Goal: Task Accomplishment & Management: Complete application form

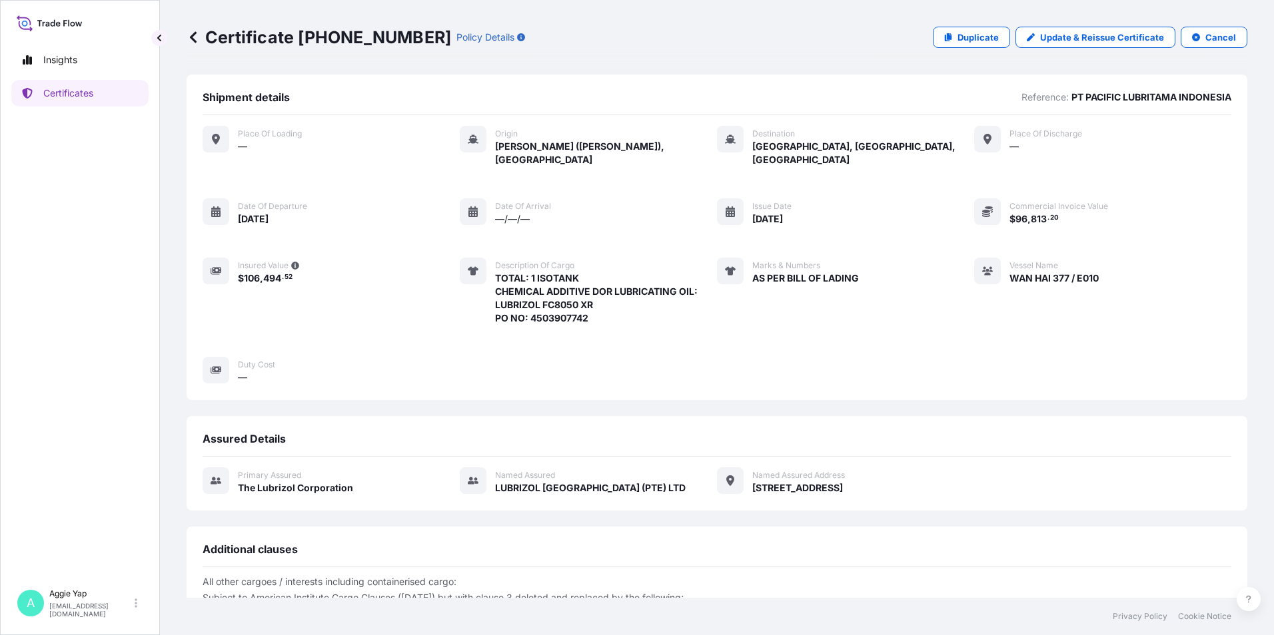
scroll to position [155, 0]
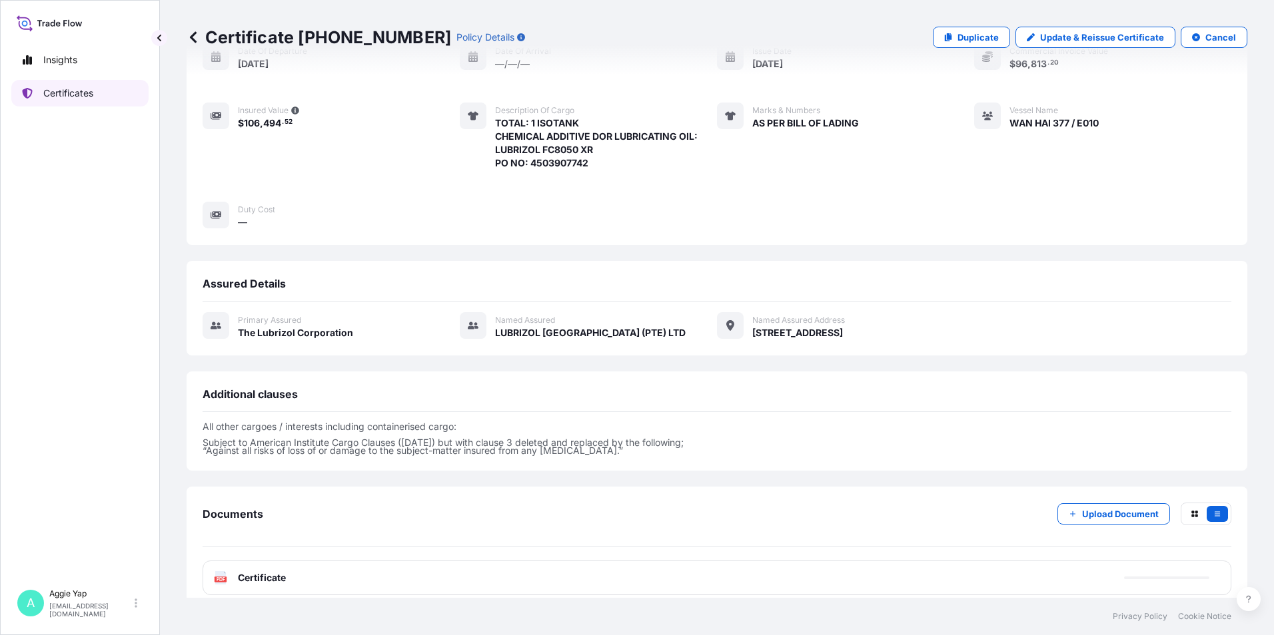
click at [75, 85] on link "Certificates" at bounding box center [79, 93] width 137 height 27
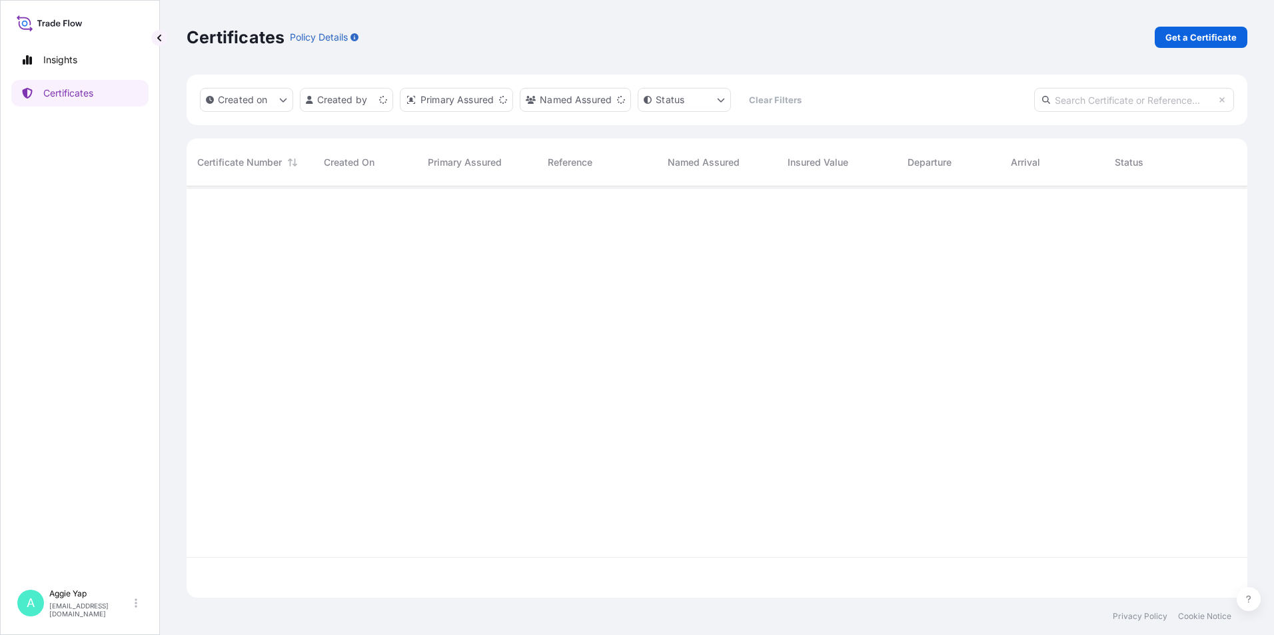
scroll to position [409, 1050]
click at [1197, 35] on p "Get a Certificate" at bounding box center [1200, 37] width 71 height 13
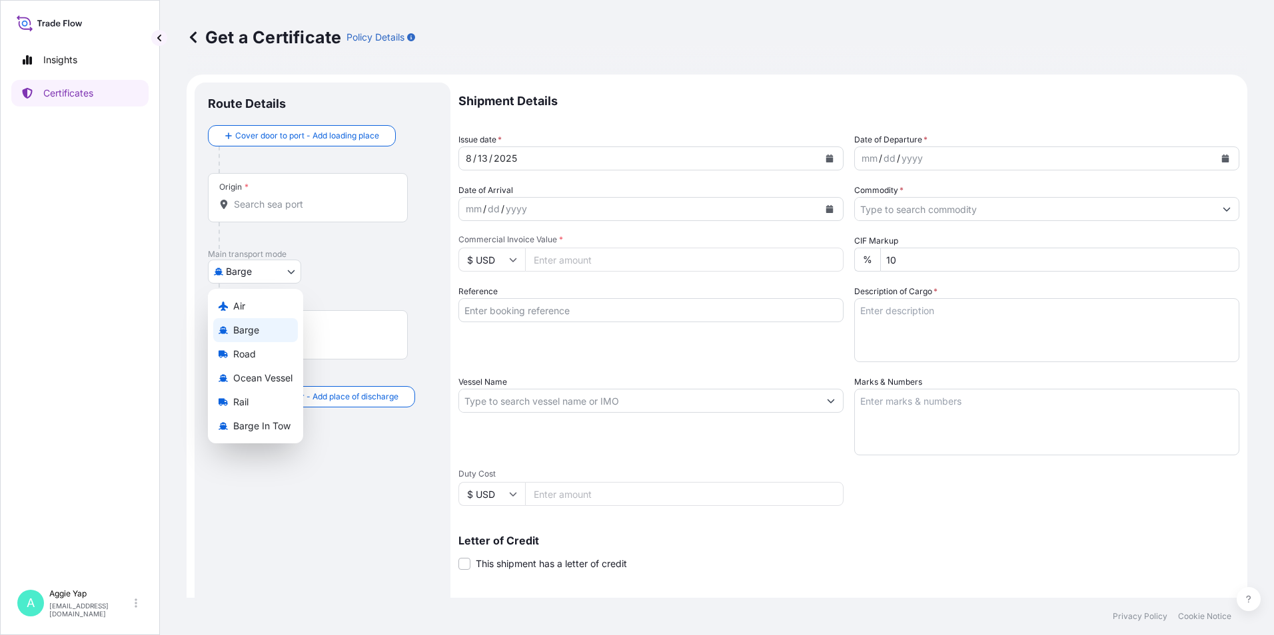
click at [245, 268] on body "Insights Certificates A [PERSON_NAME] [EMAIL_ADDRESS][DOMAIN_NAME] Get a Certif…" at bounding box center [637, 317] width 1274 height 635
click at [275, 372] on span "Ocean Vessel" at bounding box center [262, 378] width 59 height 13
select select "Ocean Vessel"
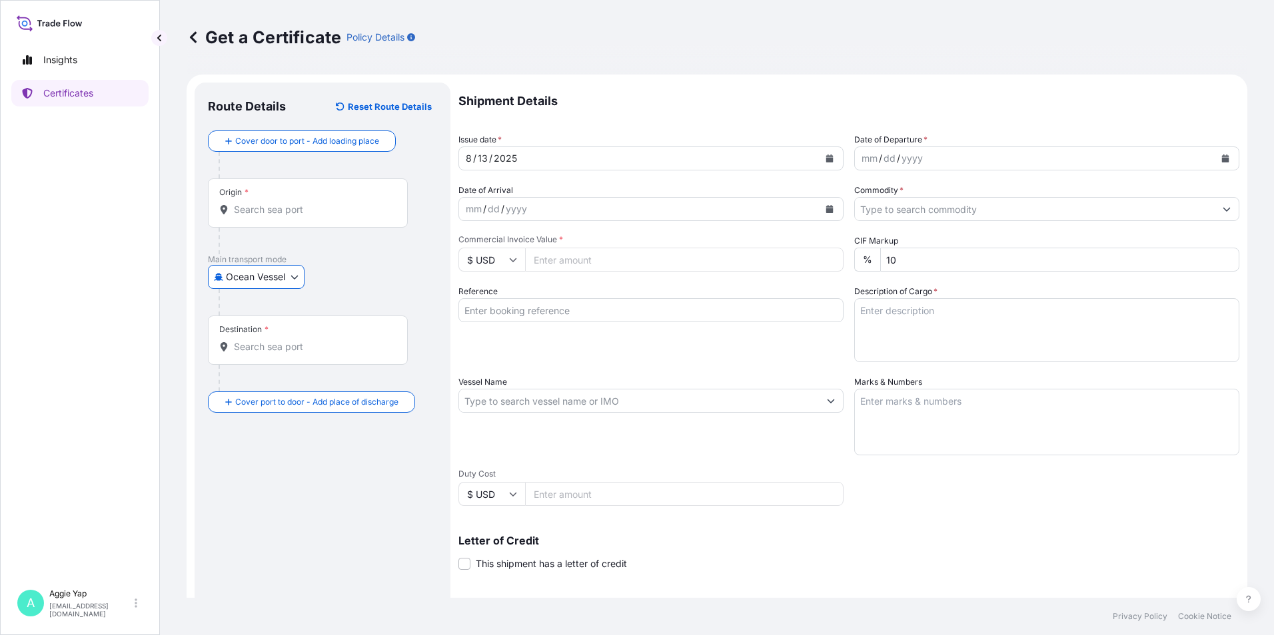
click at [240, 275] on body "Insights Certificates A [PERSON_NAME] [EMAIL_ADDRESS][DOMAIN_NAME] Get a Certif…" at bounding box center [637, 317] width 1274 height 635
click at [282, 219] on div "Origin *" at bounding box center [308, 203] width 200 height 49
click at [282, 216] on input "Origin *" at bounding box center [312, 209] width 157 height 13
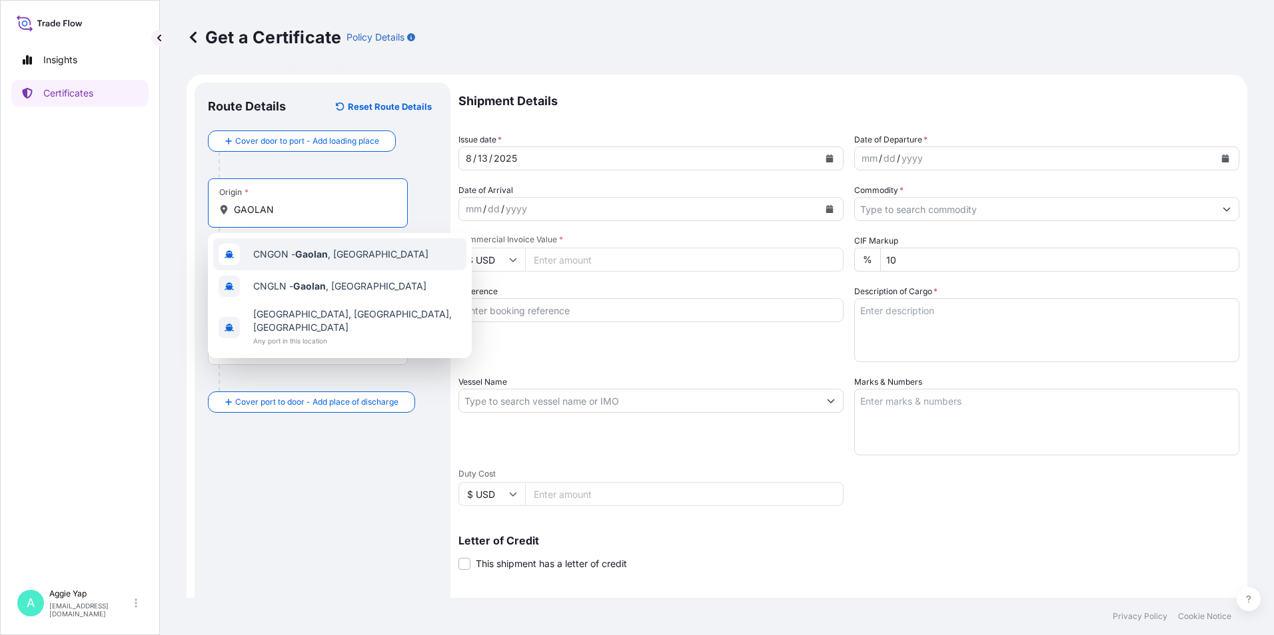
click at [284, 256] on span "CNGON - [GEOGRAPHIC_DATA] , [GEOGRAPHIC_DATA]" at bounding box center [340, 254] width 175 height 13
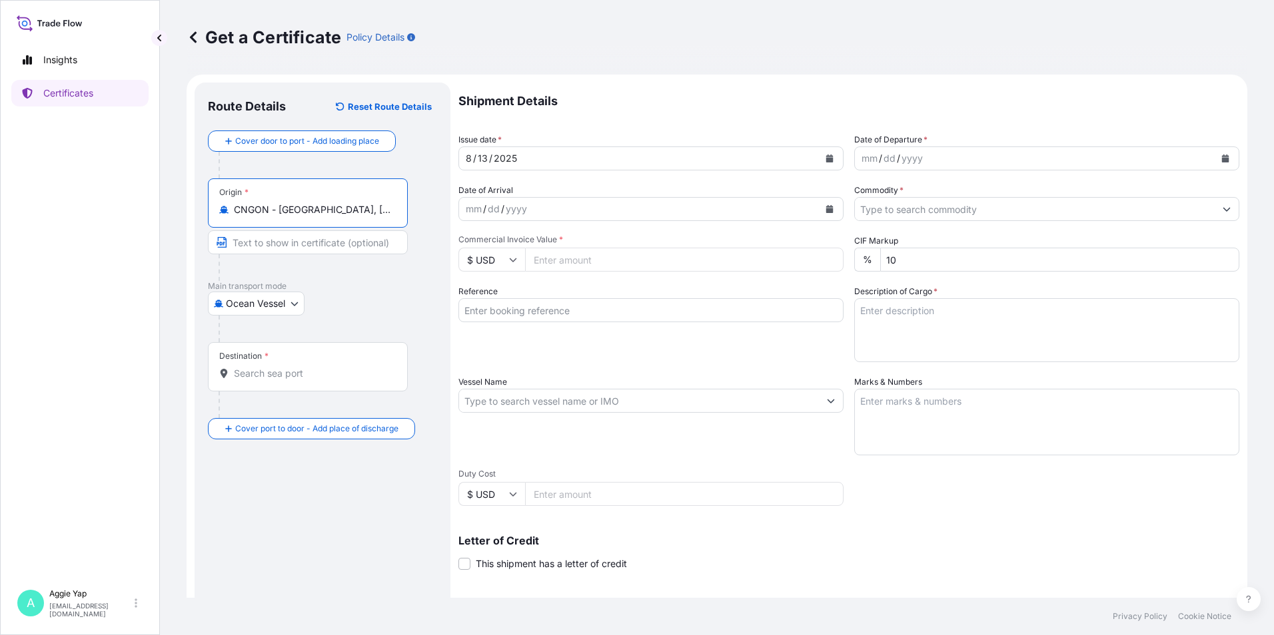
type input "CNGON - [GEOGRAPHIC_DATA], [GEOGRAPHIC_DATA]"
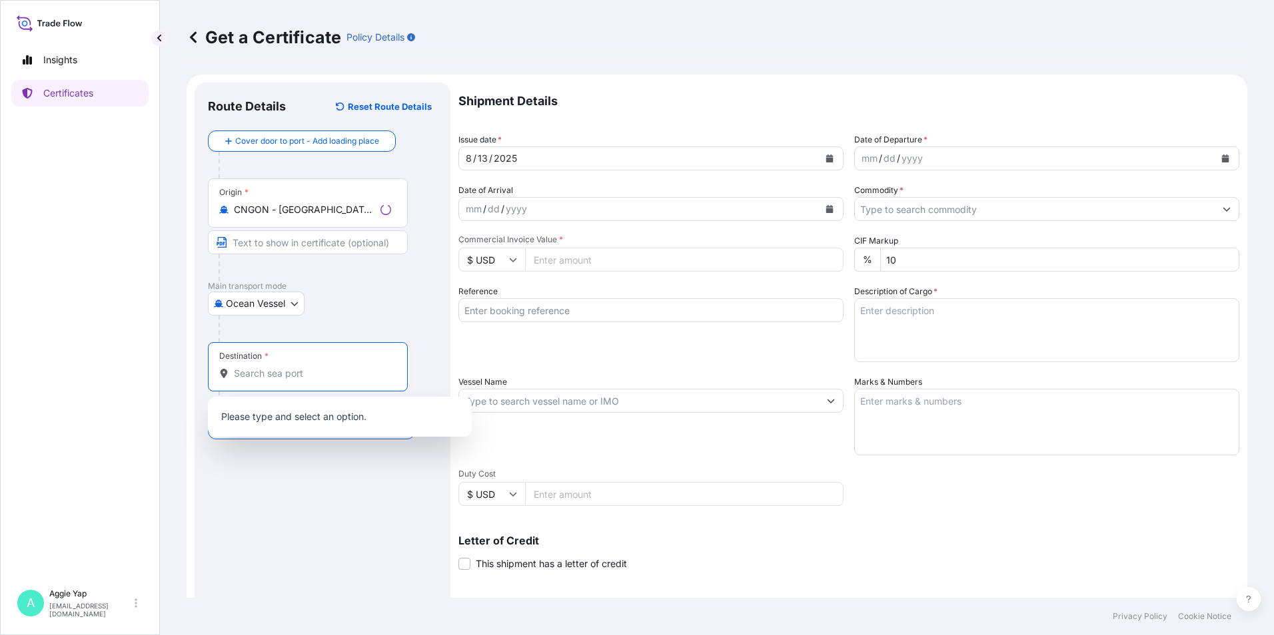
click at [254, 376] on input "Destination *" at bounding box center [312, 373] width 157 height 13
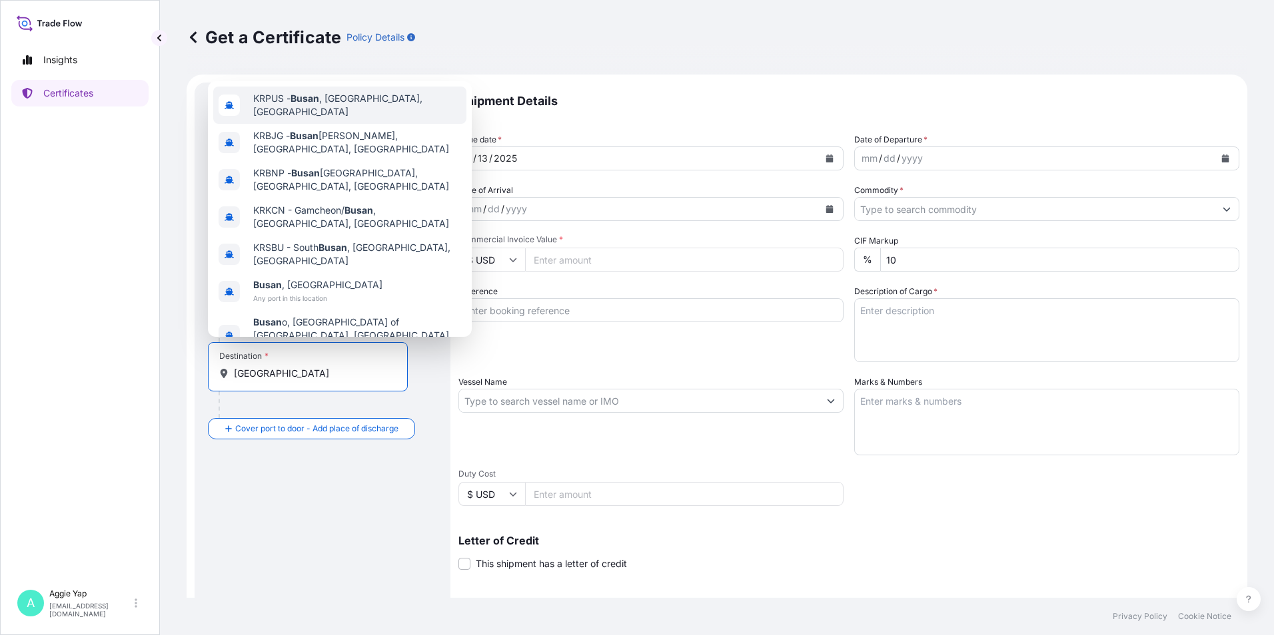
click at [358, 108] on span "KRPUS - [GEOGRAPHIC_DATA] , [GEOGRAPHIC_DATA], [GEOGRAPHIC_DATA]" at bounding box center [357, 105] width 208 height 27
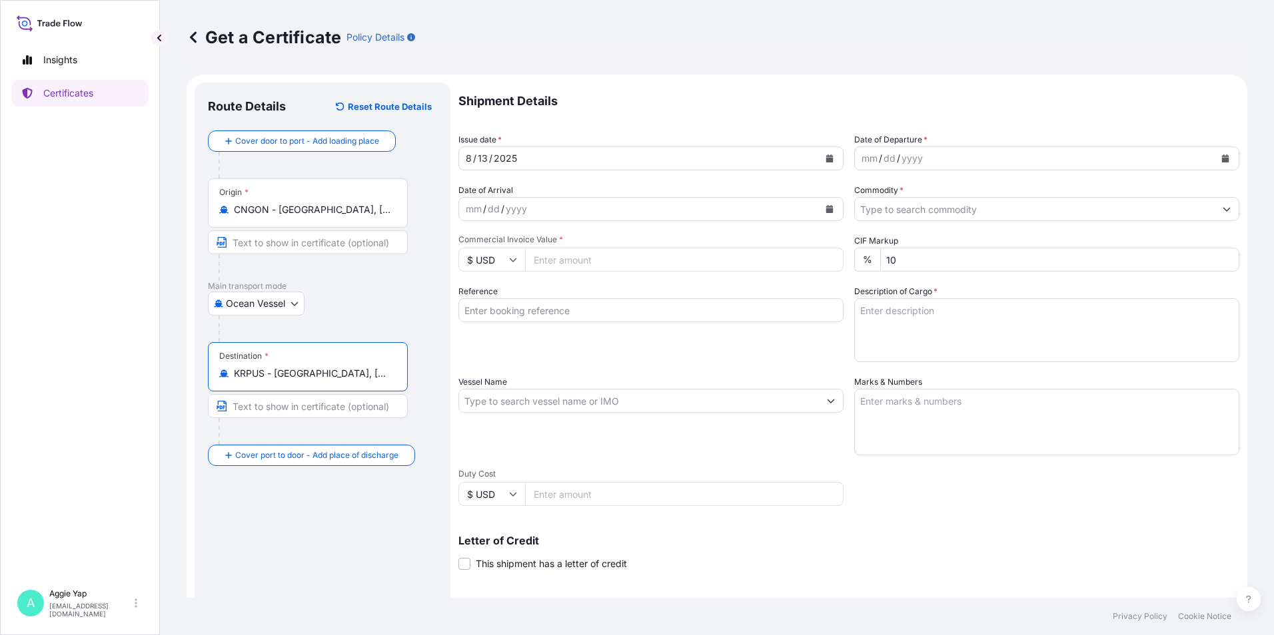
type input "KRPUS - [GEOGRAPHIC_DATA], [GEOGRAPHIC_DATA], [GEOGRAPHIC_DATA]"
click at [827, 149] on button "Calendar" at bounding box center [829, 158] width 21 height 21
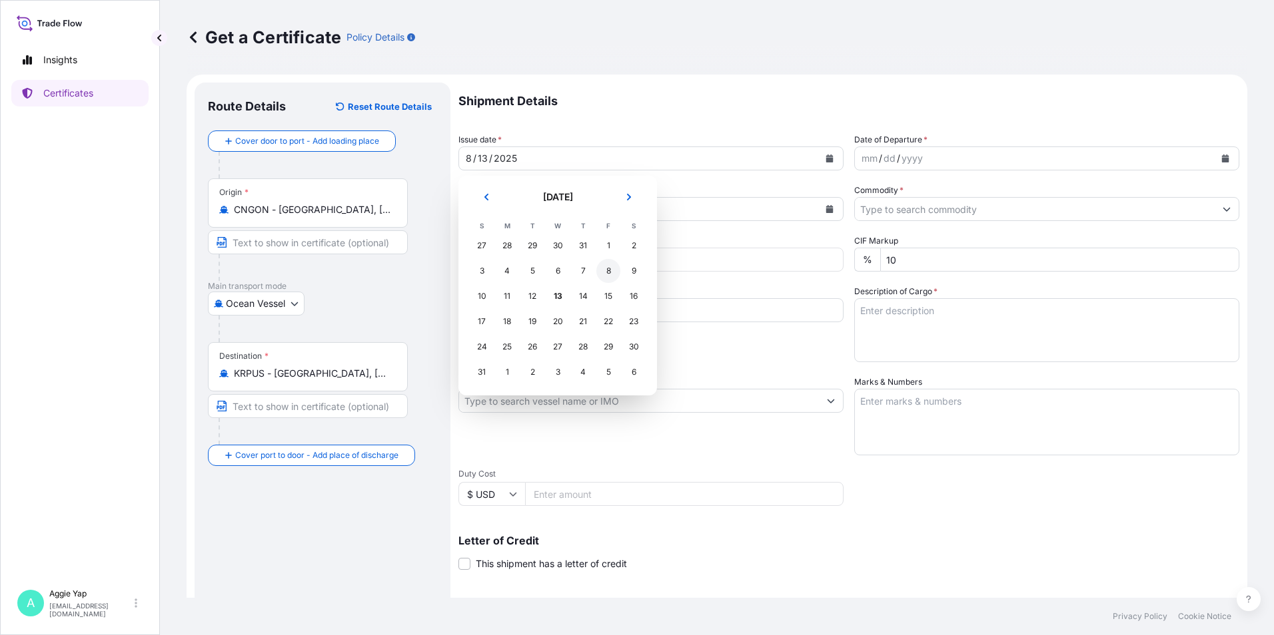
click at [599, 272] on div "8" at bounding box center [608, 271] width 24 height 24
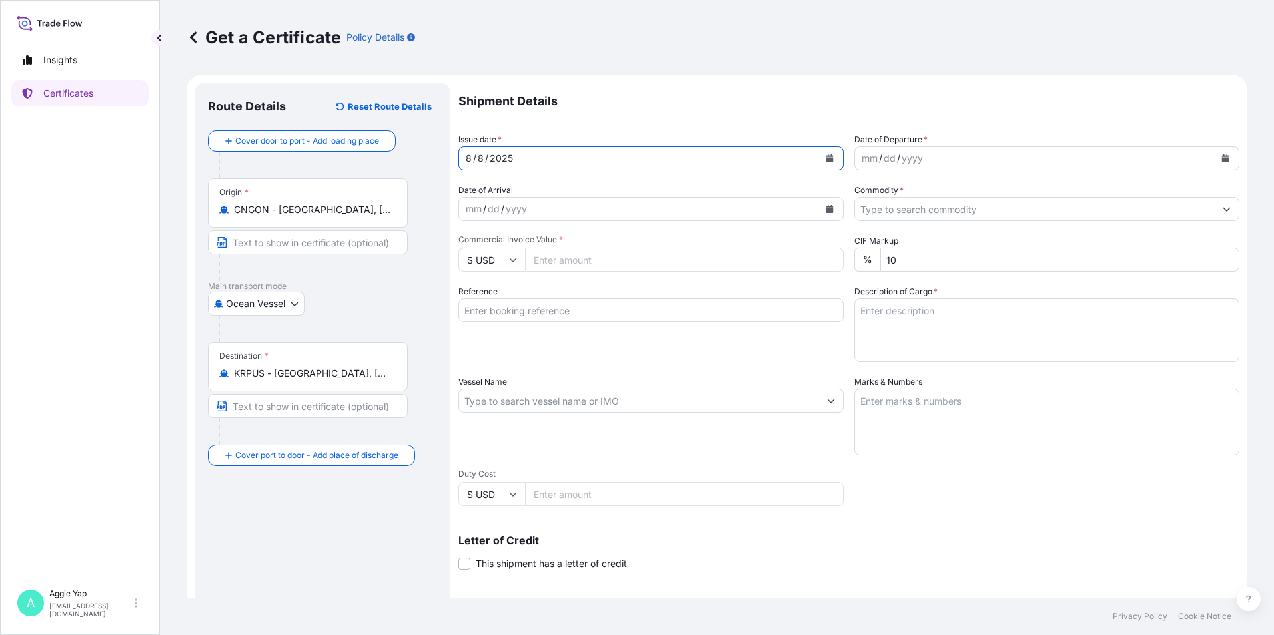
click at [1214, 151] on button "Calendar" at bounding box center [1224, 158] width 21 height 21
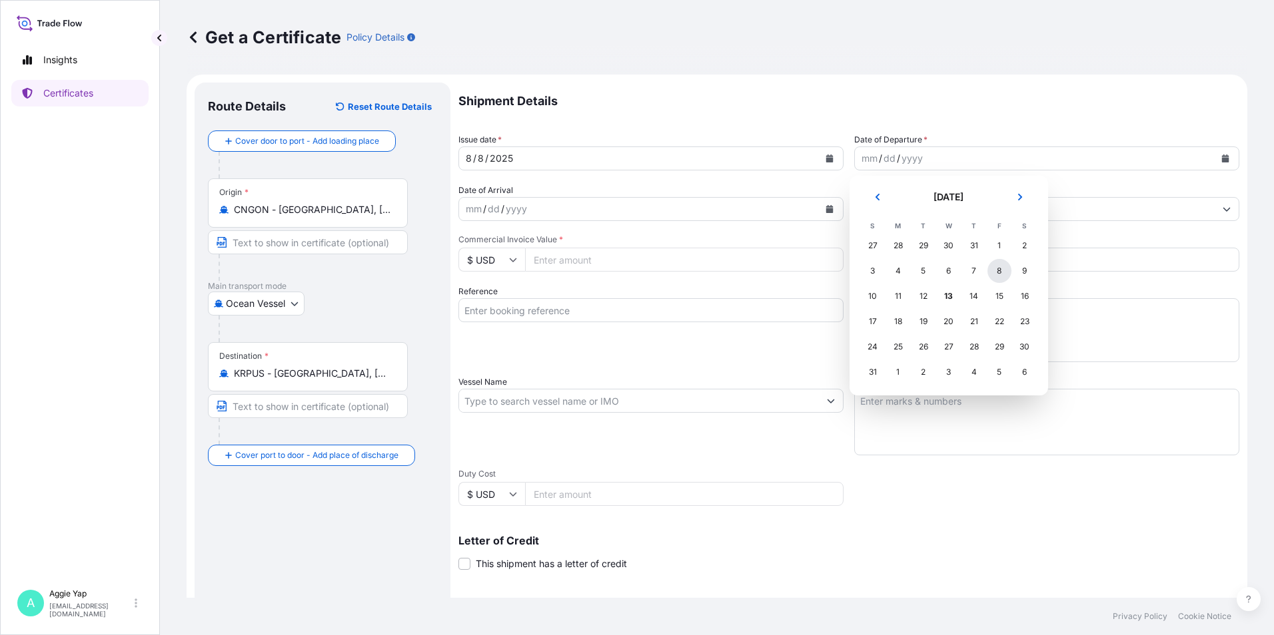
click at [1004, 264] on div "8" at bounding box center [999, 271] width 24 height 24
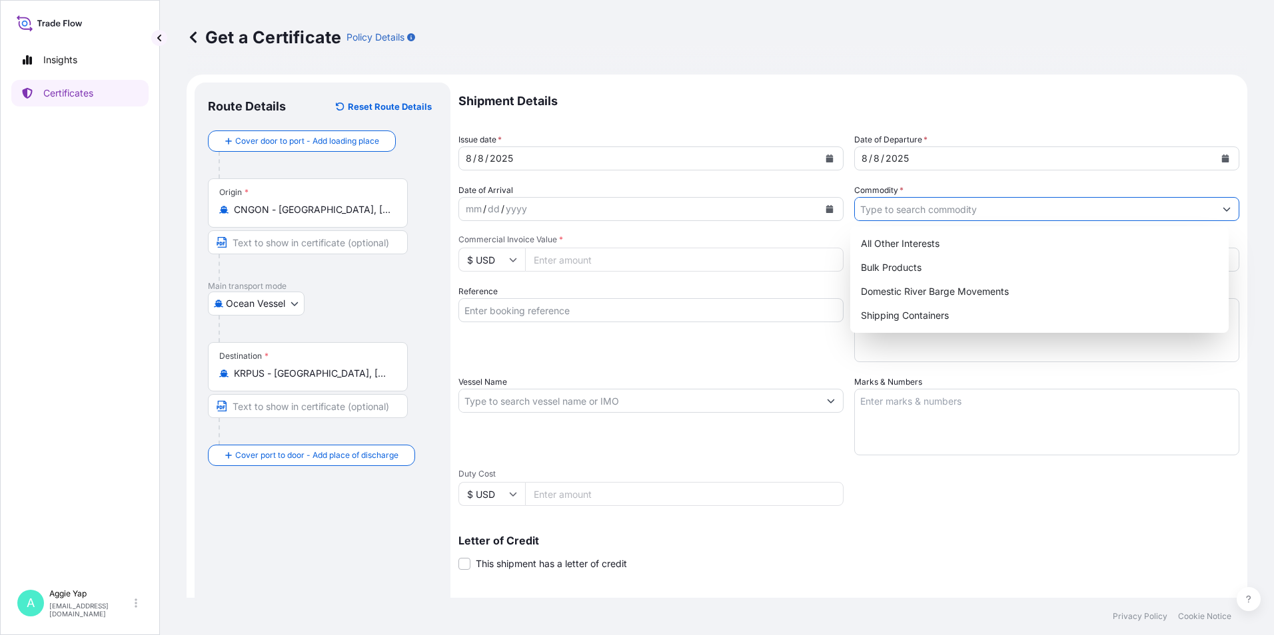
click at [887, 198] on input "Commodity *" at bounding box center [1035, 209] width 360 height 24
click at [885, 316] on div "Shipping Containers" at bounding box center [1039, 316] width 368 height 24
type input "Shipping Containers"
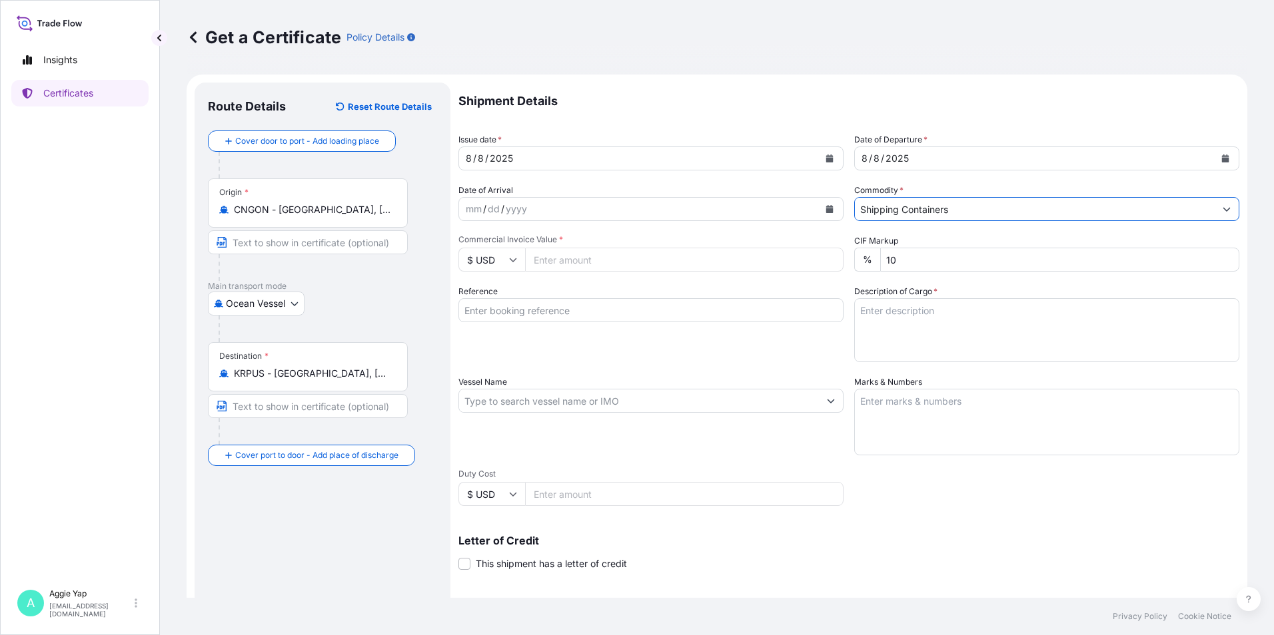
click at [690, 256] on input "Commercial Invoice Value *" at bounding box center [684, 260] width 318 height 24
type input "52380.67"
click at [532, 314] on input "Reference" at bounding box center [650, 310] width 385 height 24
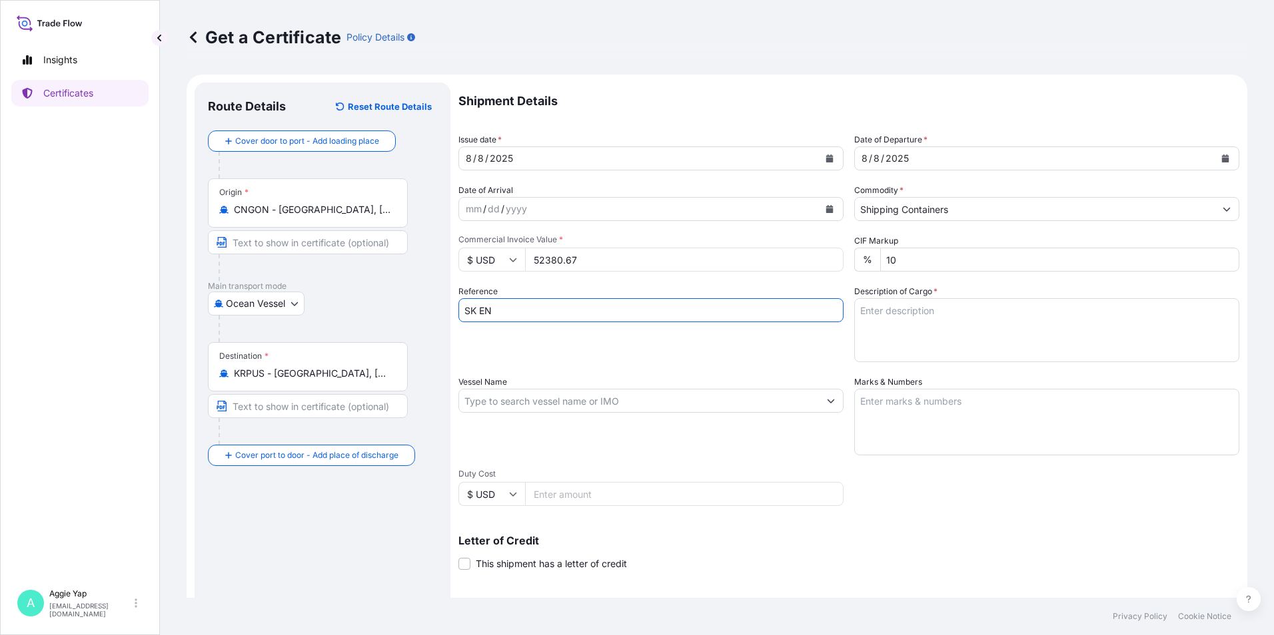
type input "SK ENMOVE CO LTD"
click at [617, 350] on div "Reference SK ENMOVE CO LTD" at bounding box center [650, 323] width 385 height 77
drag, startPoint x: 526, startPoint y: 408, endPoint x: 833, endPoint y: 399, distance: 307.9
click at [526, 406] on input "Vessel Name" at bounding box center [639, 401] width 360 height 24
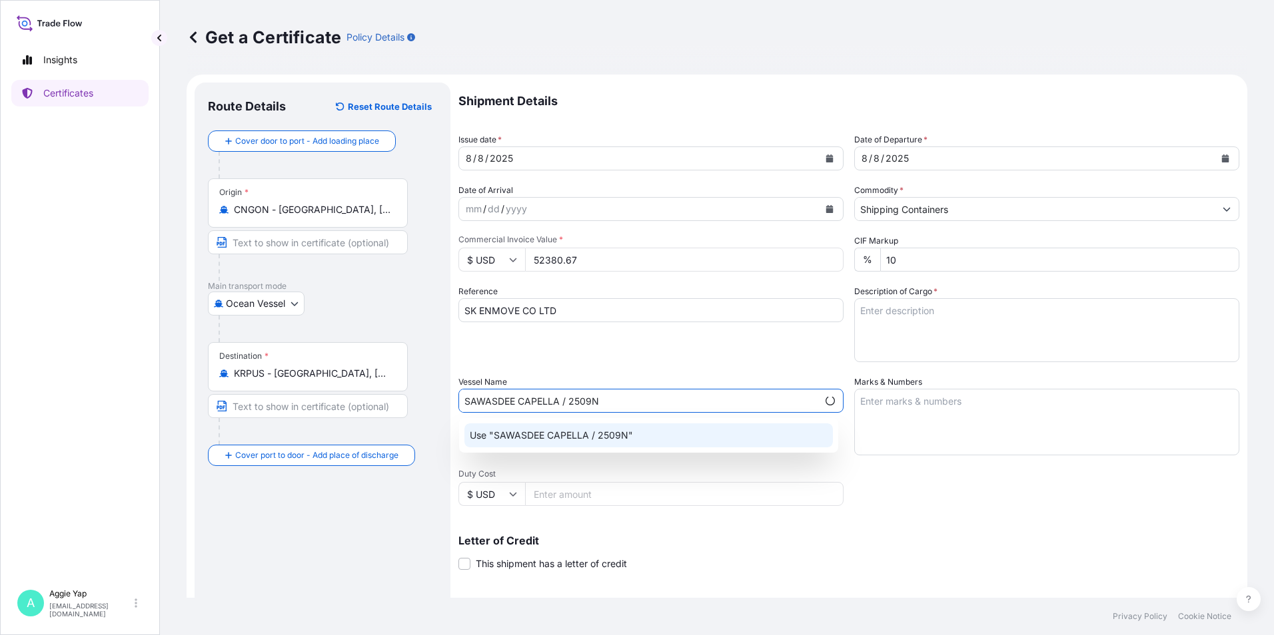
click at [536, 443] on div "Use "SAWASDEE CAPELLA / 2509N"" at bounding box center [648, 436] width 368 height 24
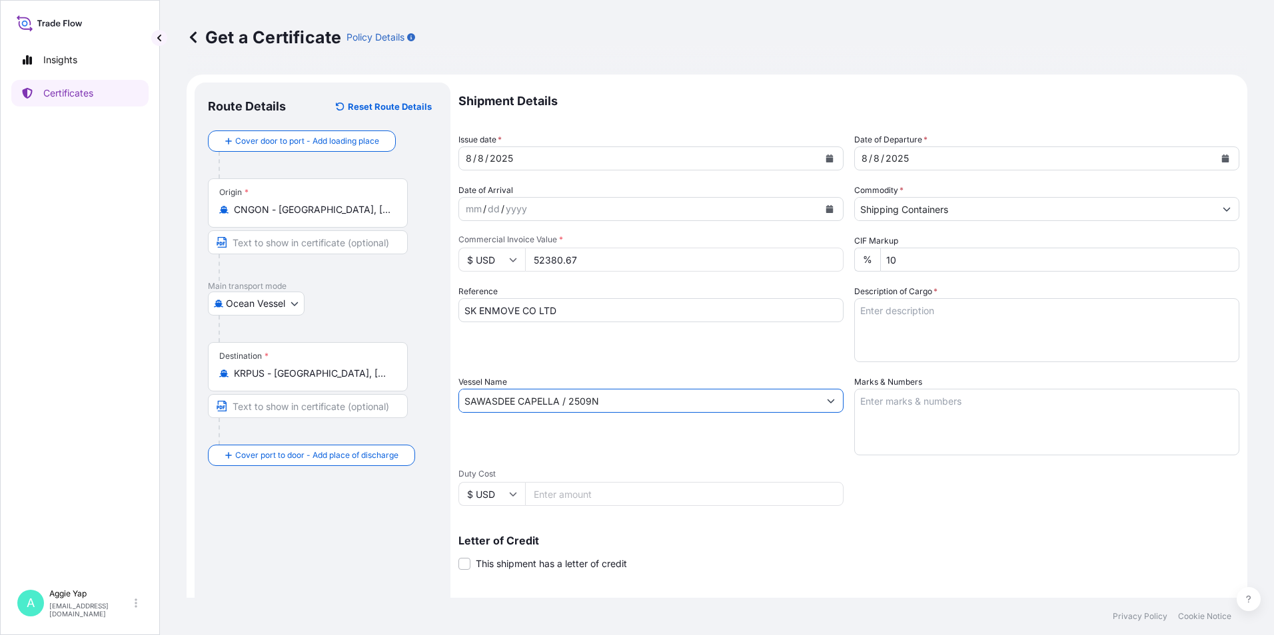
type input "SAWASDEE CAPELLA / 2509N"
click at [973, 406] on textarea "Marks & Numbers" at bounding box center [1046, 422] width 385 height 67
type textarea "AS PER BILL OF LADING"
click at [1002, 331] on textarea "Description of Cargo *" at bounding box center [1046, 330] width 385 height 64
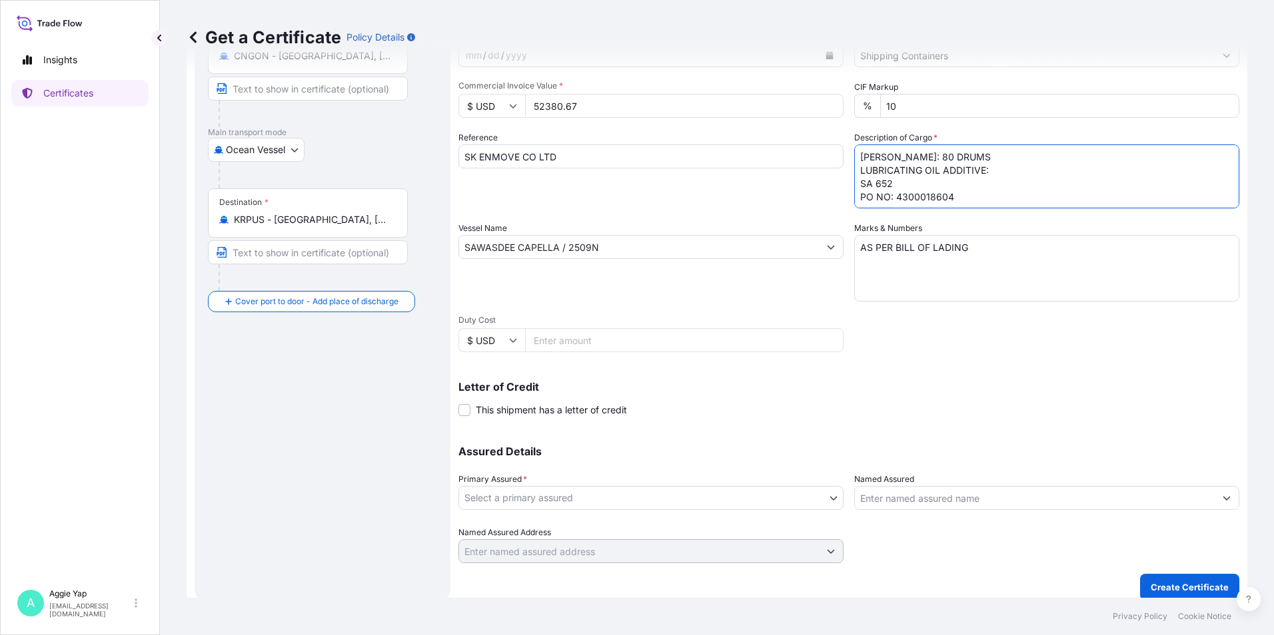
scroll to position [165, 0]
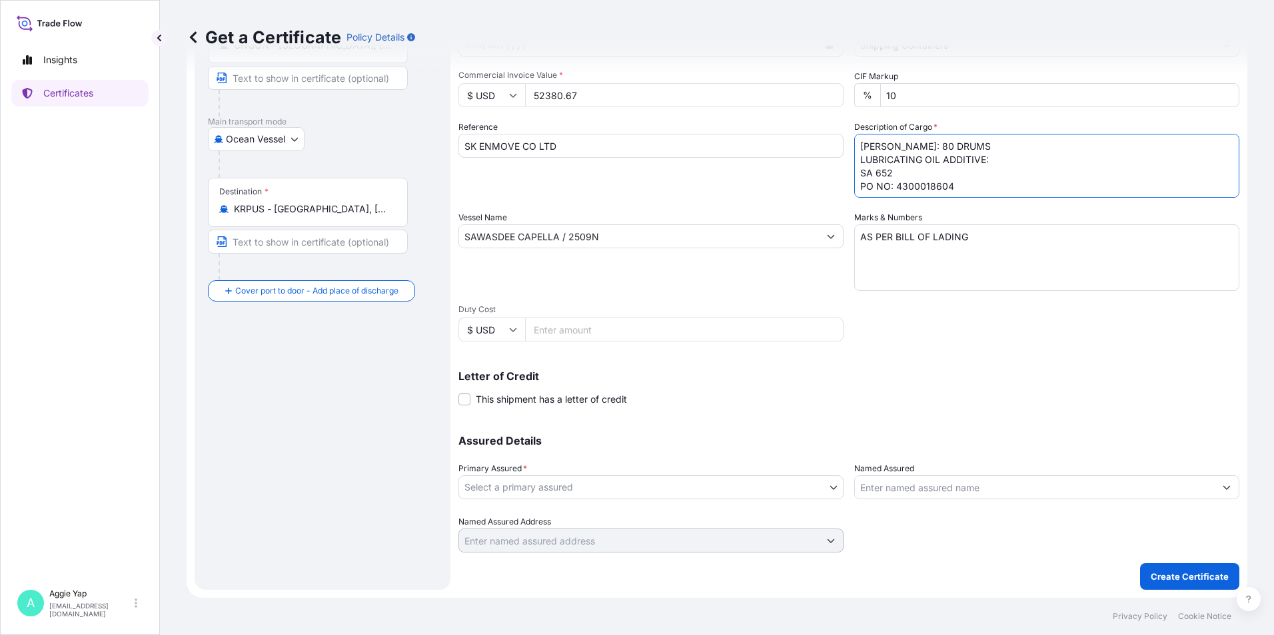
type textarea "[PERSON_NAME]: 80 DRUMS LUBRICATING OIL ADDITIVE: SA 652 PO NO: 4300018604"
click at [514, 488] on body "Insights Certificates A [PERSON_NAME] [EMAIL_ADDRESS][DOMAIN_NAME] Get a Certif…" at bounding box center [637, 317] width 1274 height 635
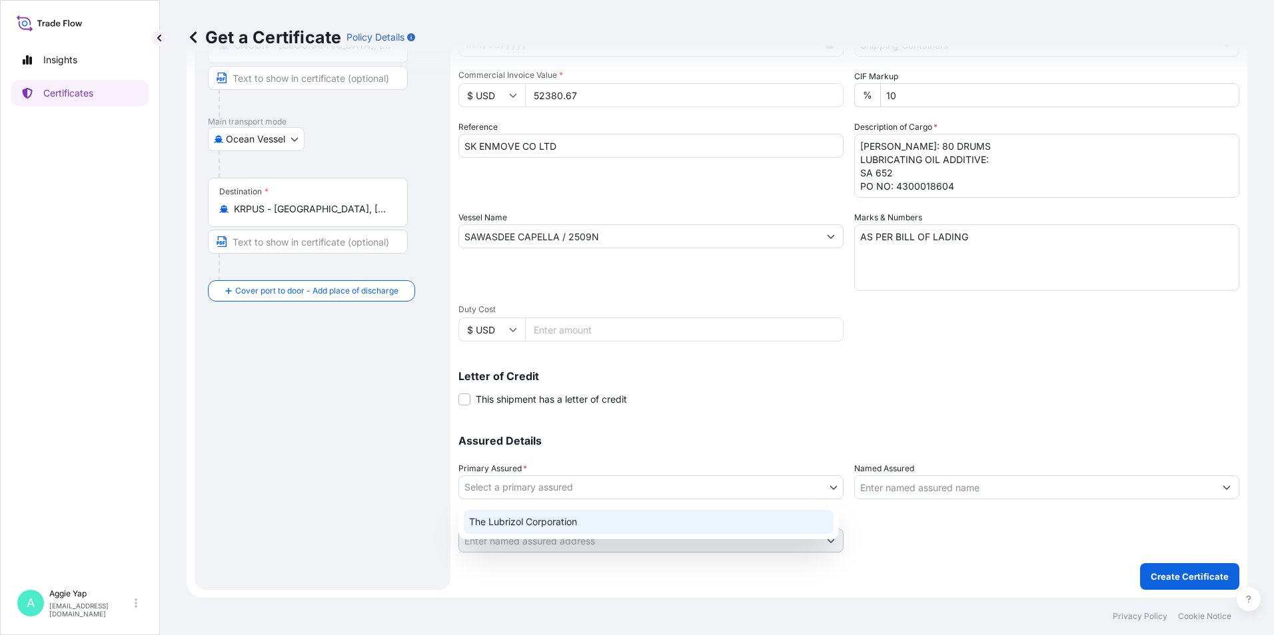
click at [496, 528] on div "The Lubrizol Corporation" at bounding box center [649, 522] width 370 height 24
select select "31566"
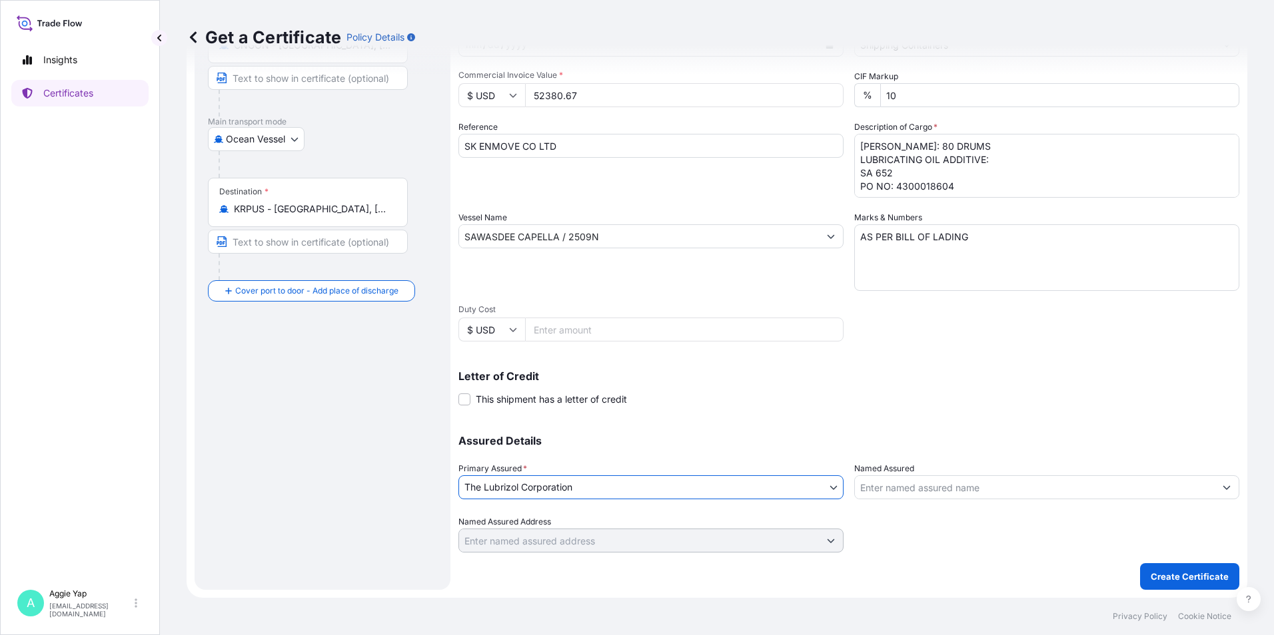
click at [1005, 490] on input "Named Assured" at bounding box center [1035, 488] width 360 height 24
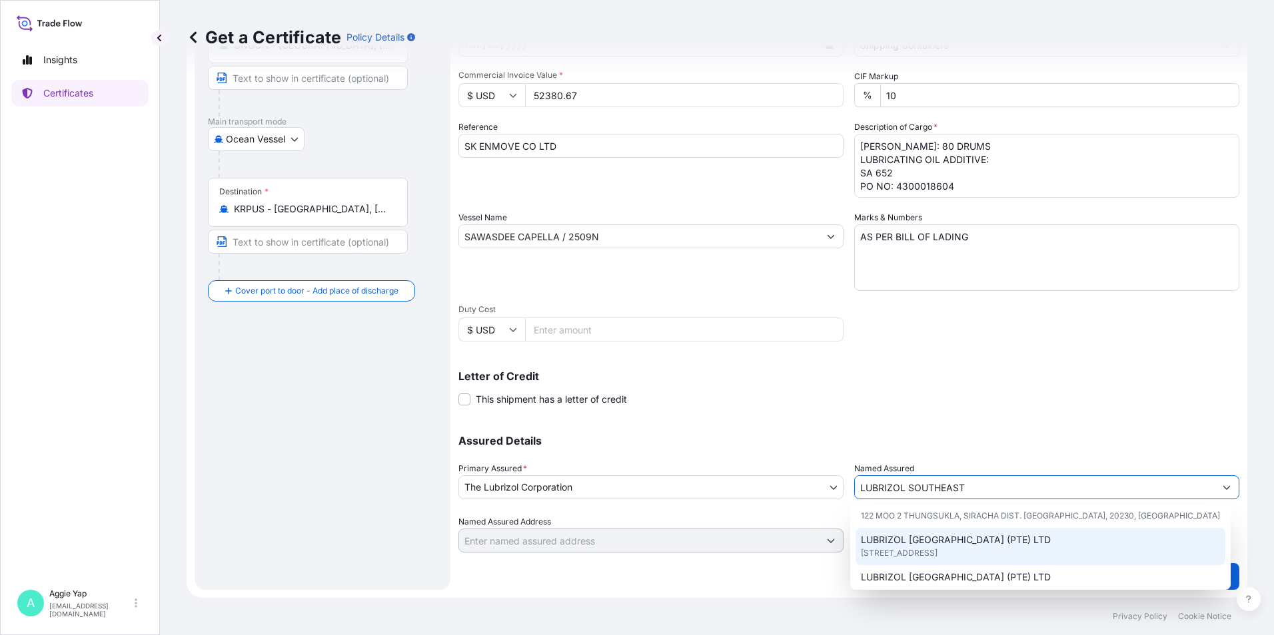
scroll to position [67, 0]
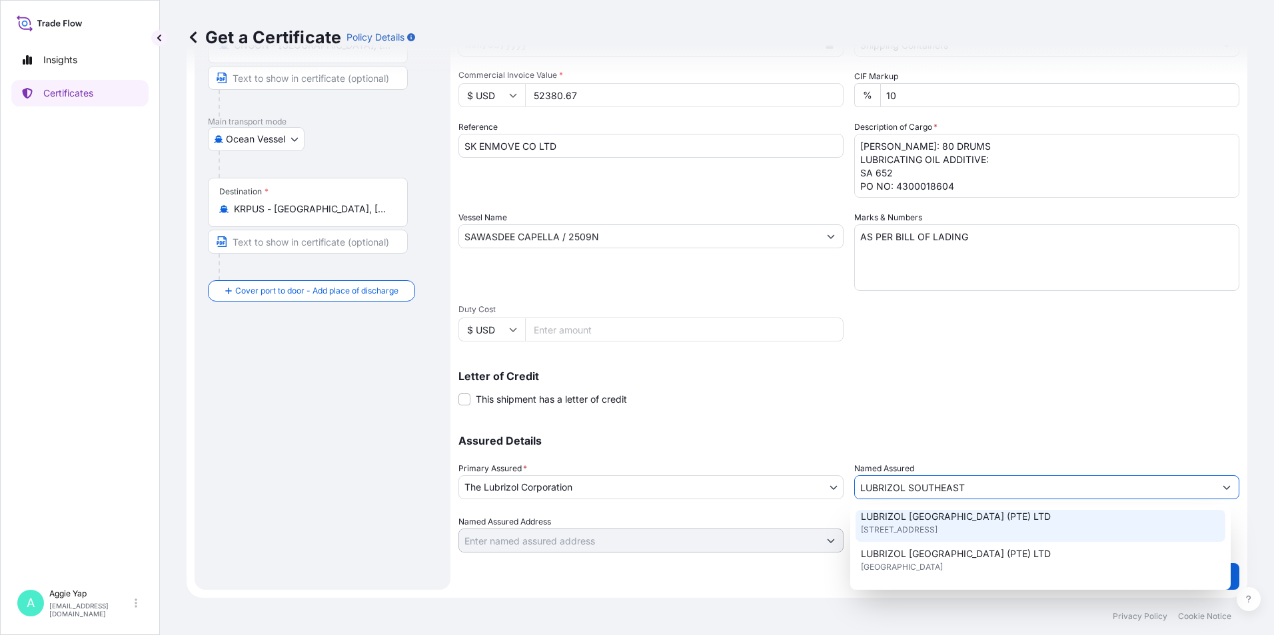
click at [937, 528] on span "[STREET_ADDRESS]" at bounding box center [899, 530] width 77 height 13
type input "LUBRIZOL [GEOGRAPHIC_DATA] (PTE) LTD"
type input "[STREET_ADDRESS]"
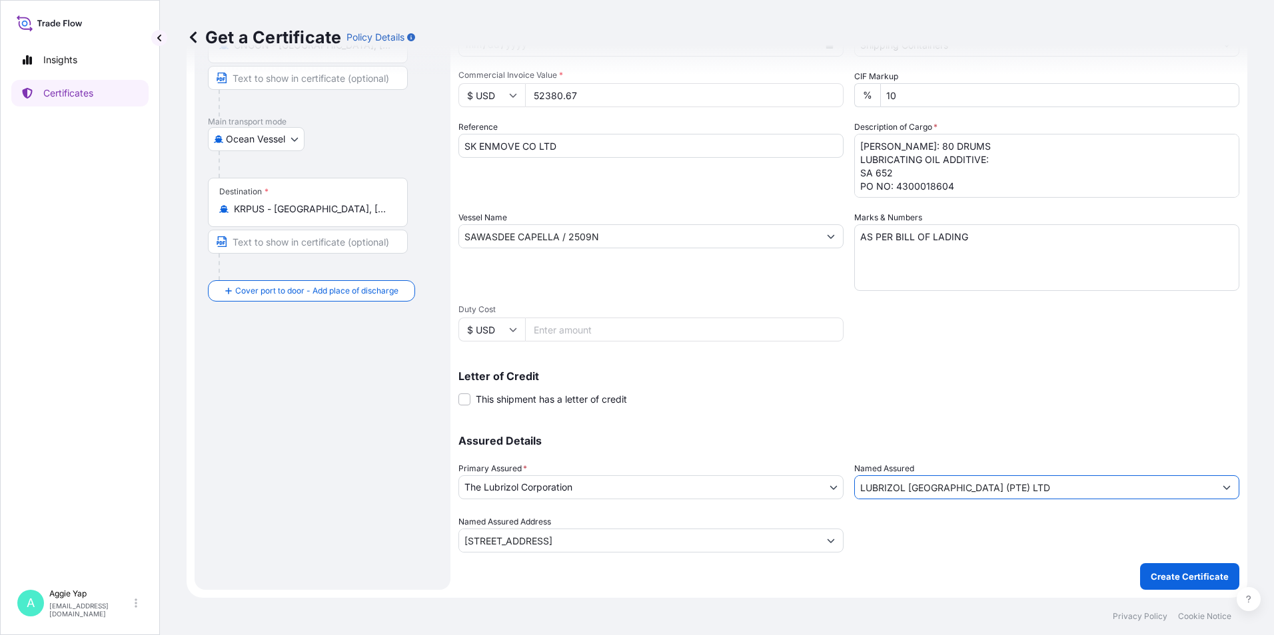
type input "LUBRIZOL [GEOGRAPHIC_DATA] (PTE) LTD"
click at [955, 428] on div "Assured Details Primary Assured * The Lubrizol Corporation The Lubrizol Corpora…" at bounding box center [848, 486] width 781 height 133
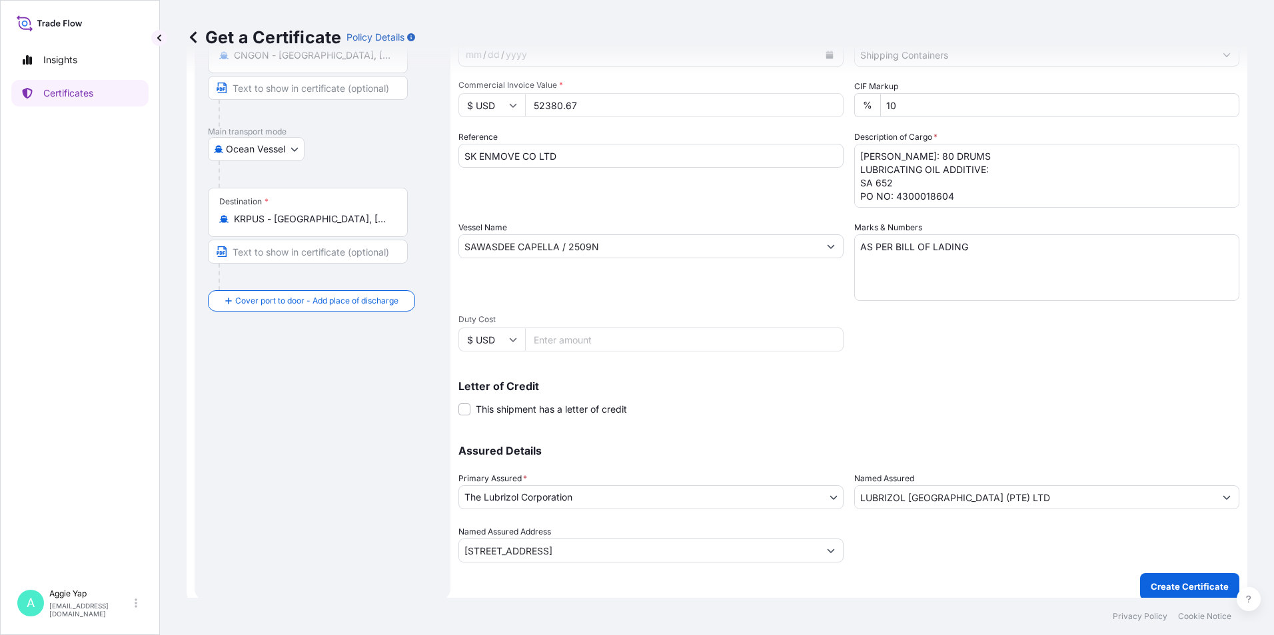
scroll to position [165, 0]
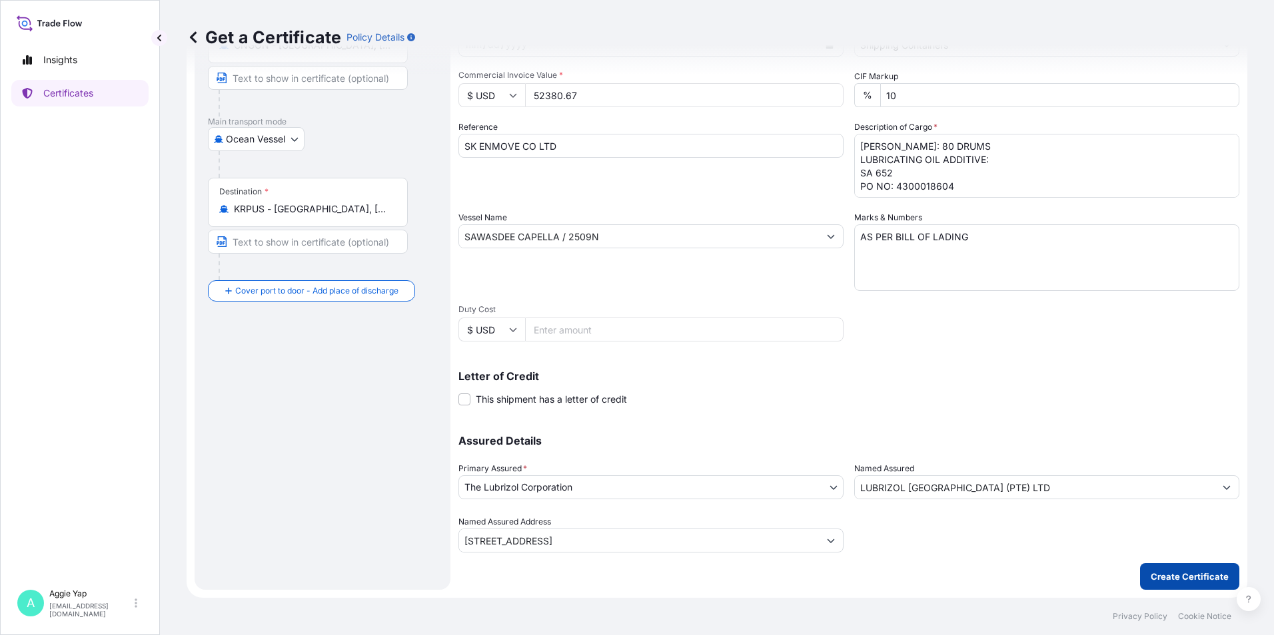
click at [1162, 582] on p "Create Certificate" at bounding box center [1189, 576] width 78 height 13
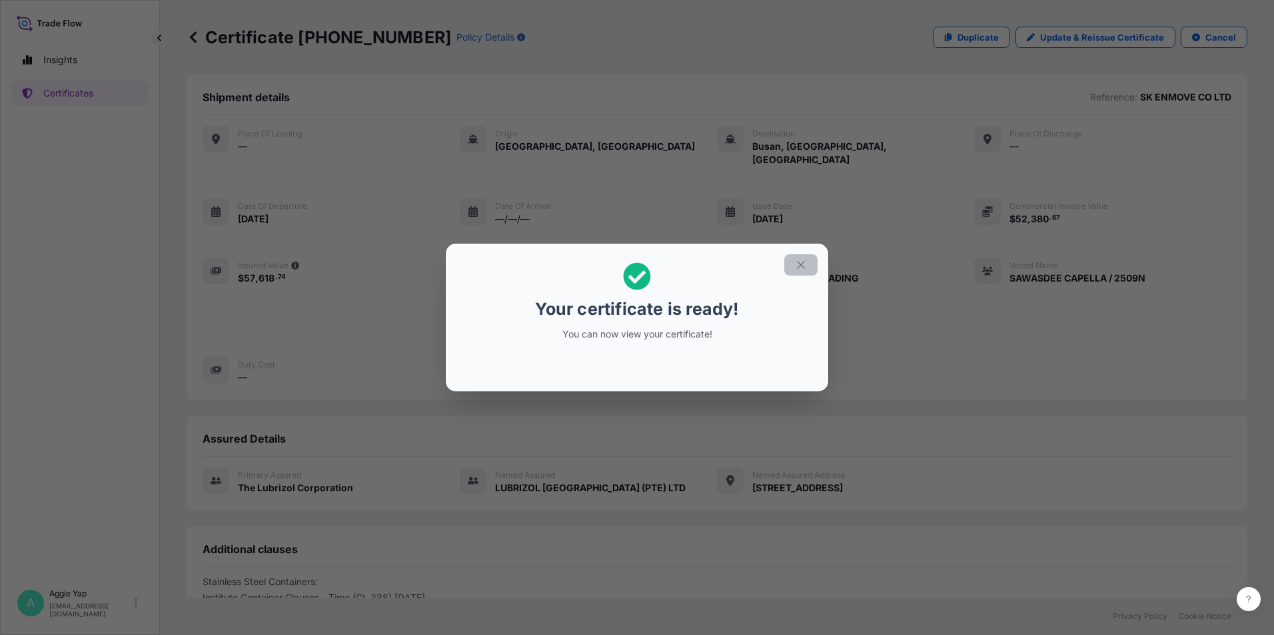
click at [794, 264] on button "button" at bounding box center [800, 264] width 33 height 21
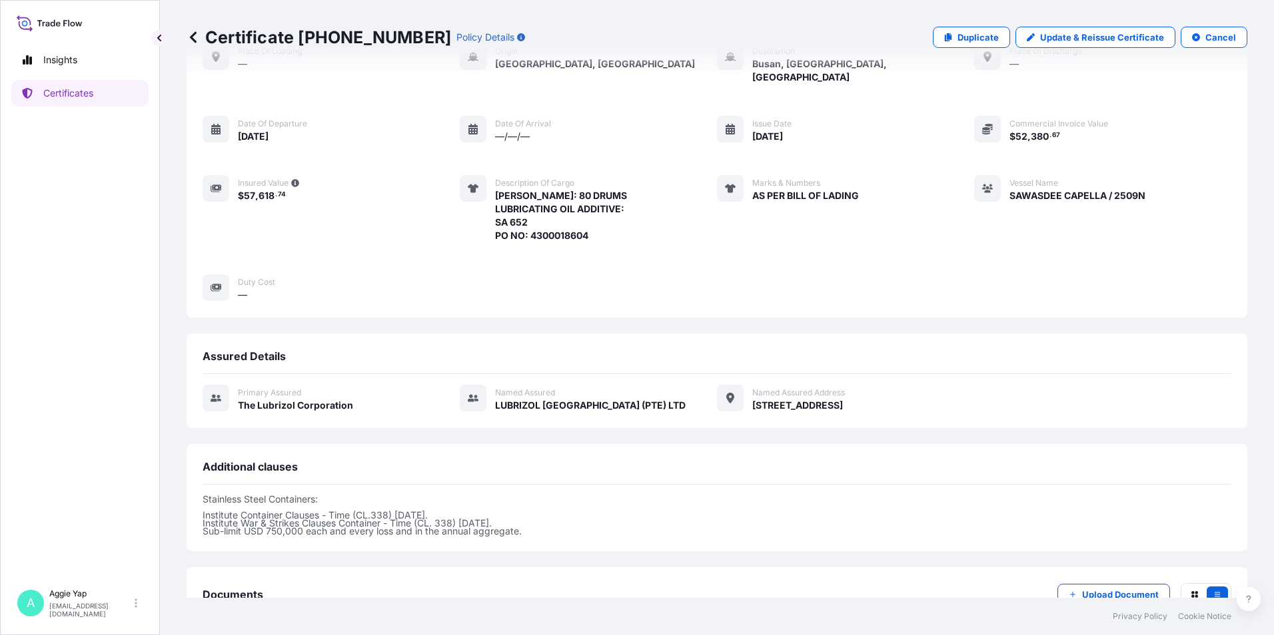
scroll to position [163, 0]
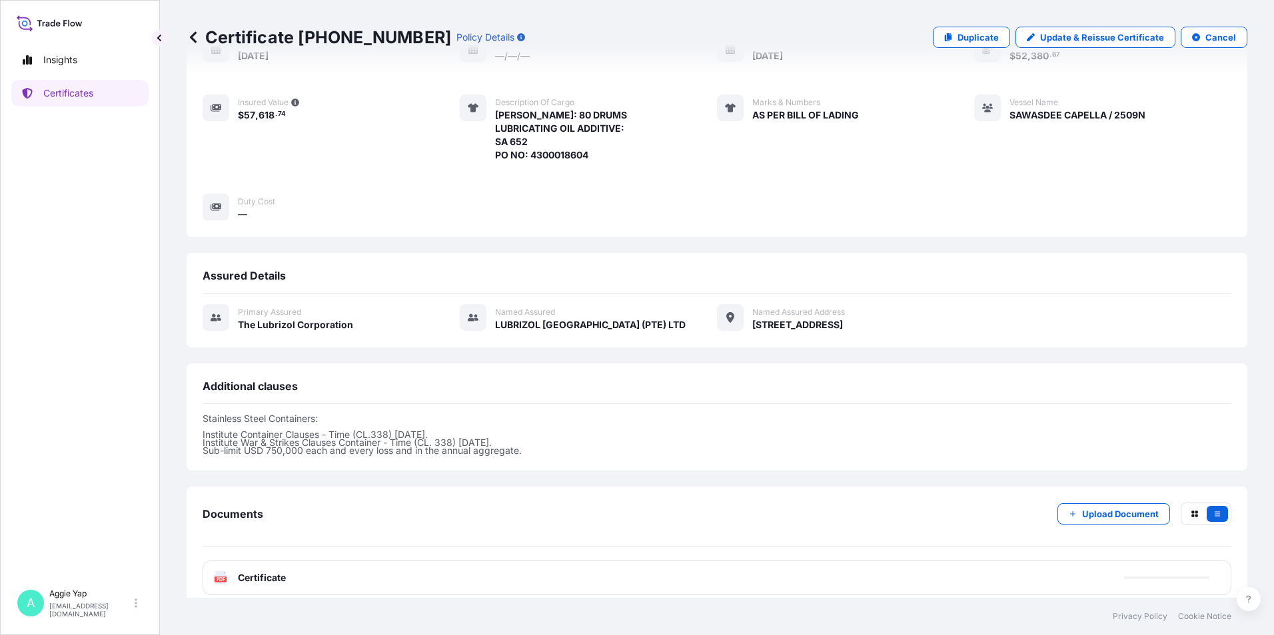
click at [265, 572] on span "Certificate" at bounding box center [262, 578] width 48 height 13
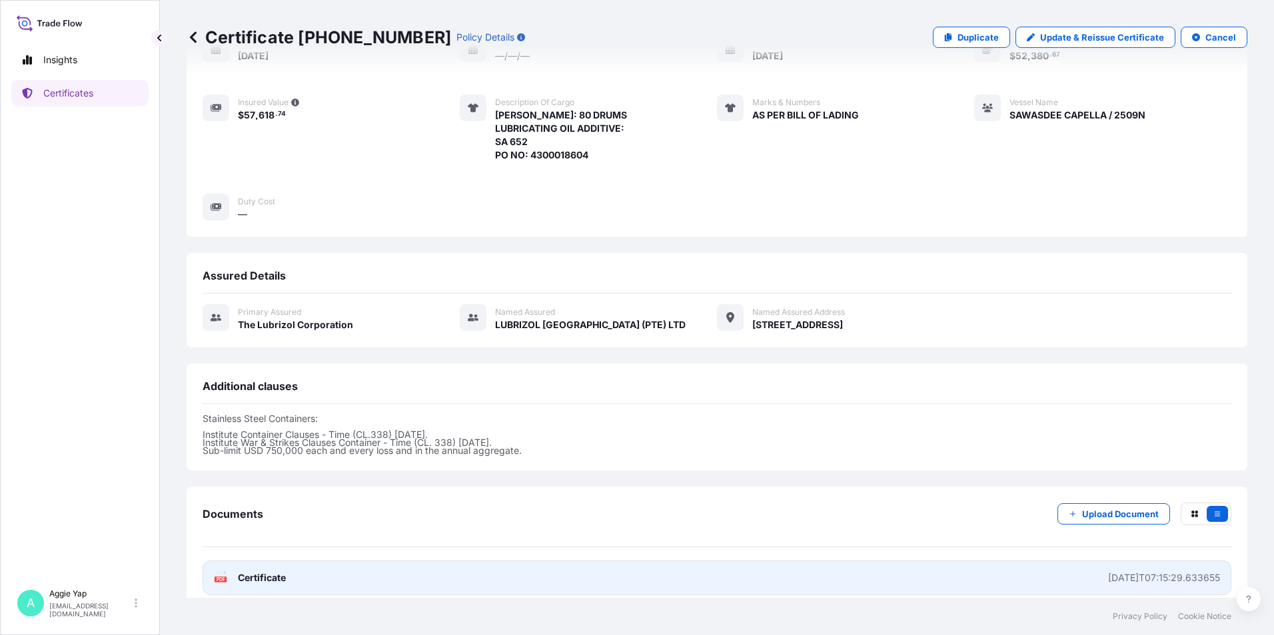
click at [265, 572] on span "Certificate" at bounding box center [262, 578] width 48 height 13
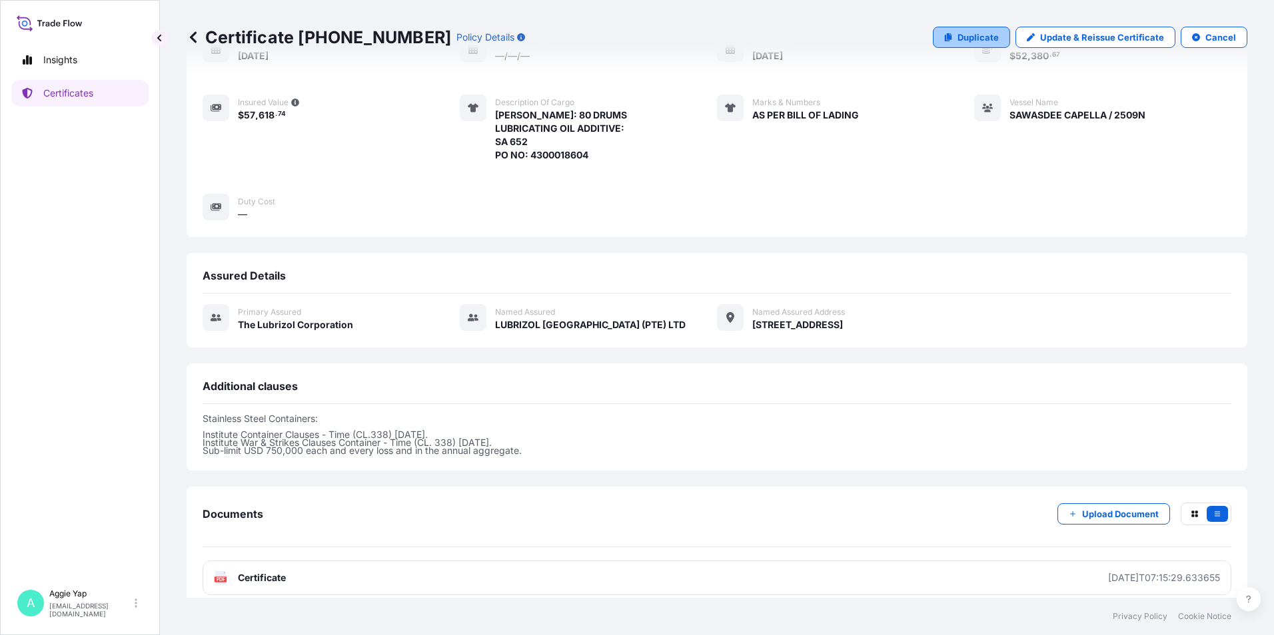
click at [992, 35] on p "Duplicate" at bounding box center [977, 37] width 41 height 13
select select "Ocean Vessel"
select select "31566"
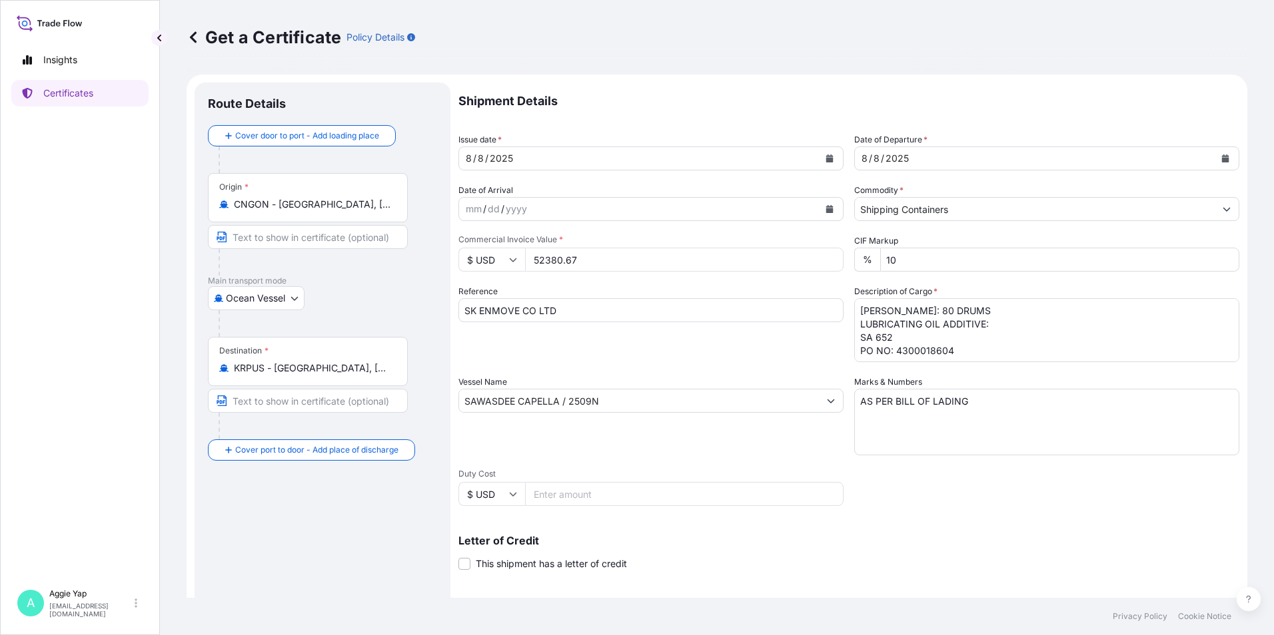
drag, startPoint x: 580, startPoint y: 262, endPoint x: 452, endPoint y: 262, distance: 127.2
click at [450, 261] on form "Route Details Cover door to port - Add loading place Place of loading Road / [G…" at bounding box center [717, 419] width 1060 height 688
type input "93466.32"
drag, startPoint x: 890, startPoint y: 339, endPoint x: 874, endPoint y: 341, distance: 16.1
click at [874, 341] on textarea "[PERSON_NAME]: 80 DRUMS LUBRICATING OIL ADDITIVE: SA 652 PO NO: 4300018604" at bounding box center [1046, 330] width 385 height 64
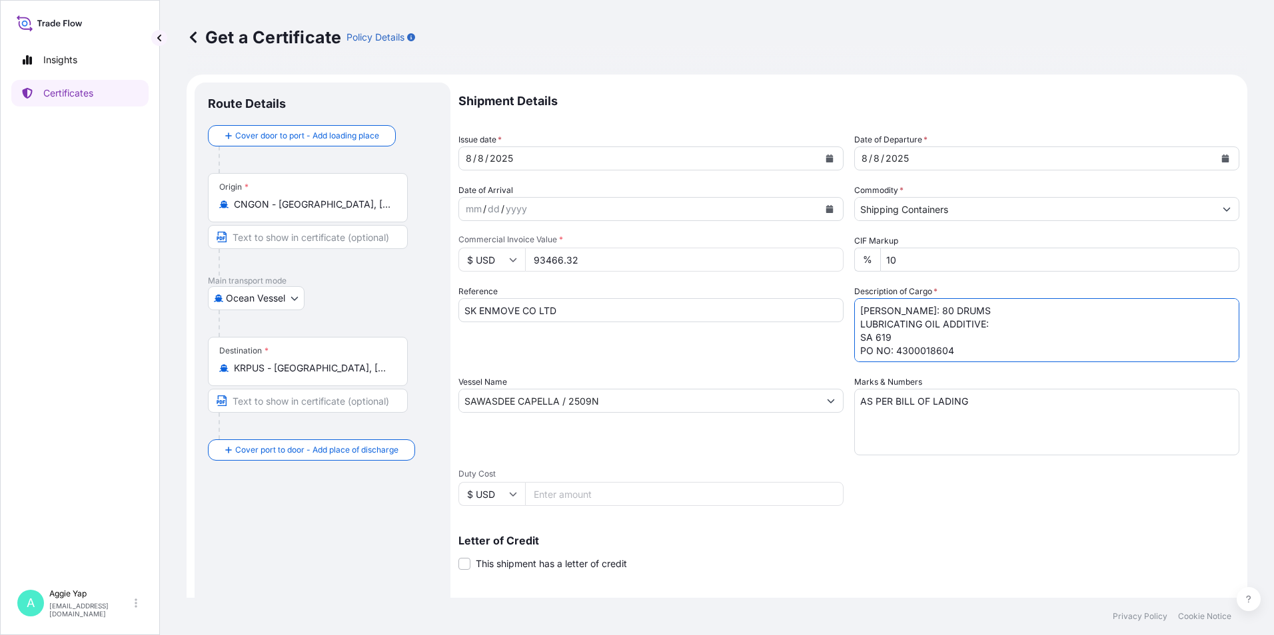
scroll to position [1, 0]
drag, startPoint x: 890, startPoint y: 350, endPoint x: 1056, endPoint y: 373, distance: 167.5
click at [1056, 373] on div "Shipment Details Issue date * [DATE] Date of Departure * [DATE] Date of Arrival…" at bounding box center [848, 400] width 781 height 635
type textarea "[PERSON_NAME]: 80 DRUMS LUBRICATING OIL ADDITIVE: SA 619 PO NO: 4300018729"
click at [568, 376] on div "Vessel Name SAWASDEE CAPELLA / 2509N" at bounding box center [650, 416] width 385 height 80
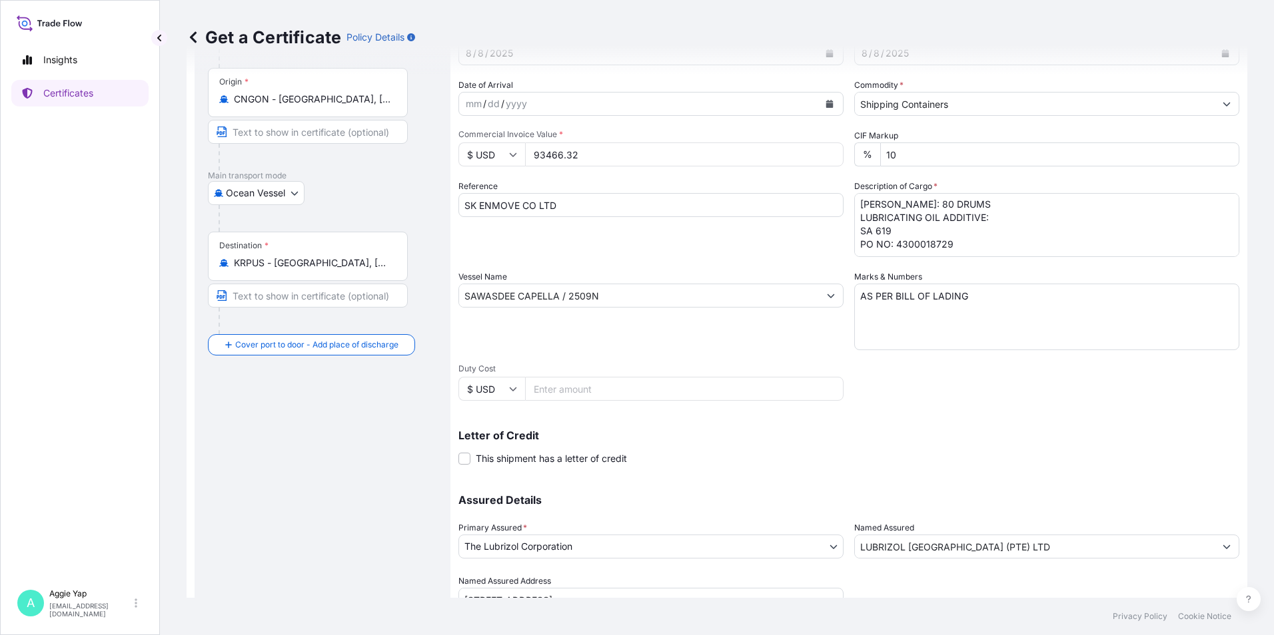
scroll to position [165, 0]
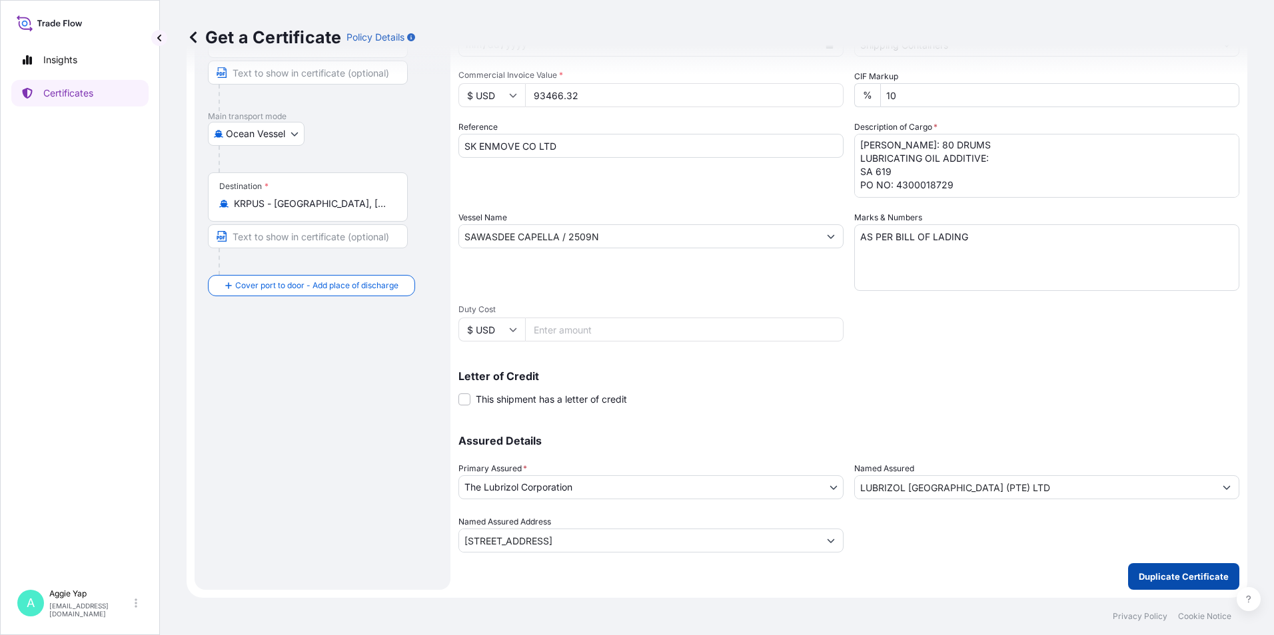
click at [1128, 574] on button "Duplicate Certificate" at bounding box center [1183, 577] width 111 height 27
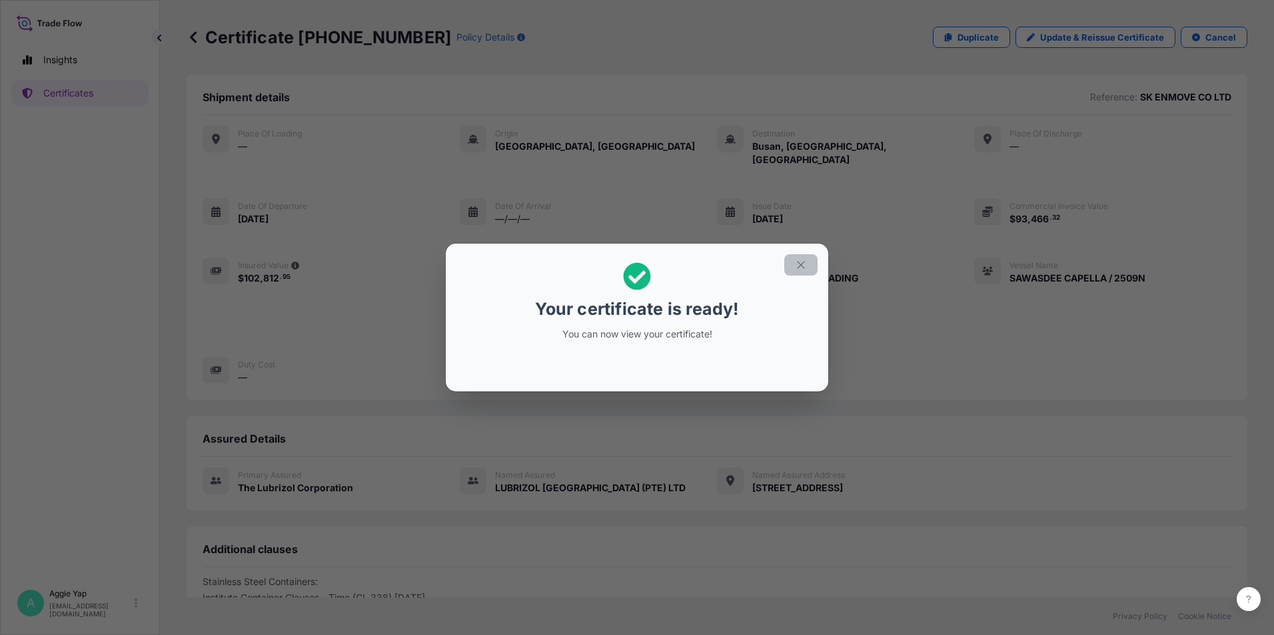
click at [807, 266] on button "button" at bounding box center [800, 264] width 33 height 21
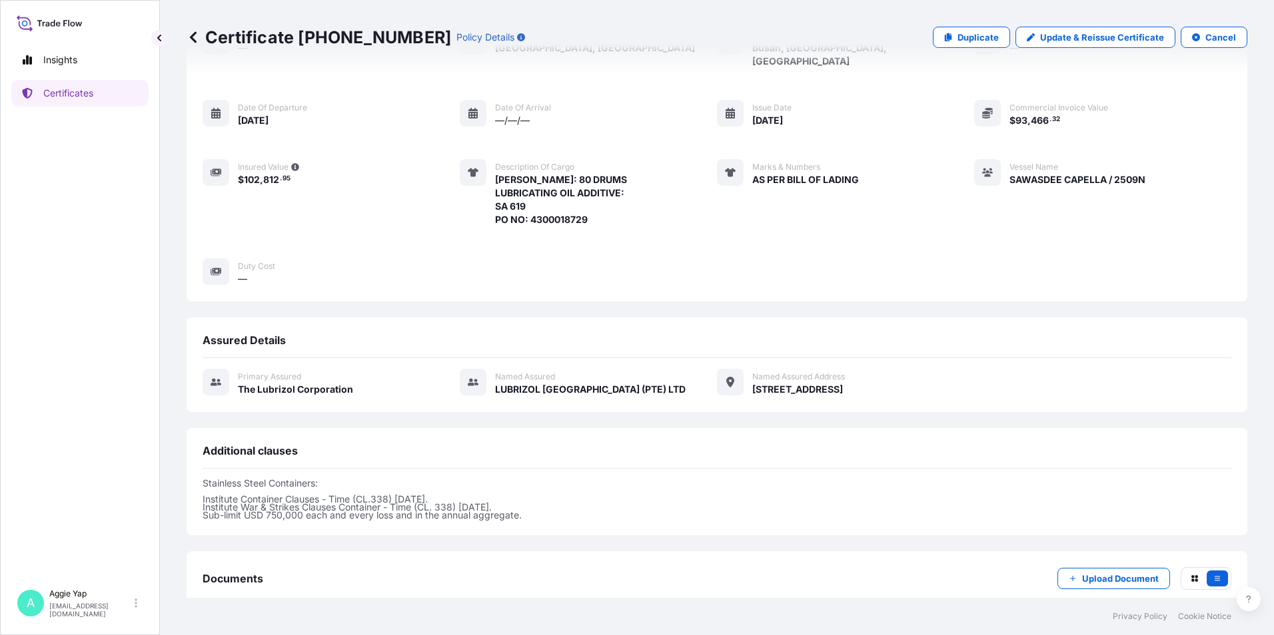
scroll to position [163, 0]
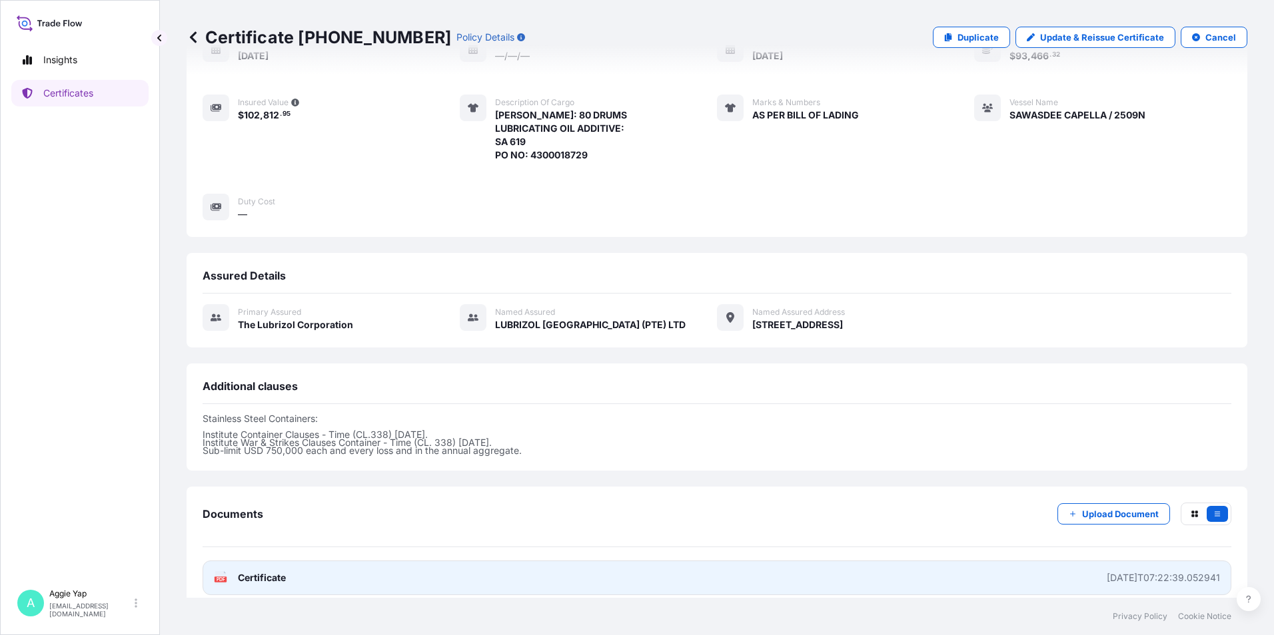
click at [391, 562] on link "PDF Certificate [DATE]T07:22:39.052941" at bounding box center [716, 578] width 1028 height 35
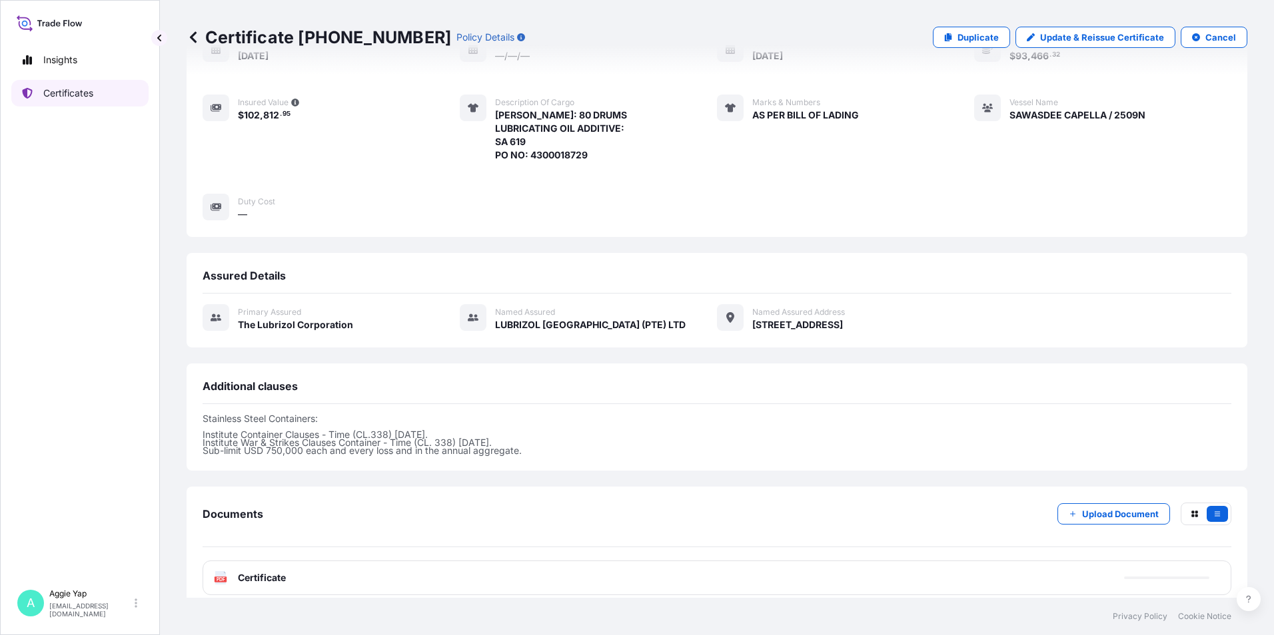
click at [59, 95] on p "Certificates" at bounding box center [68, 93] width 50 height 13
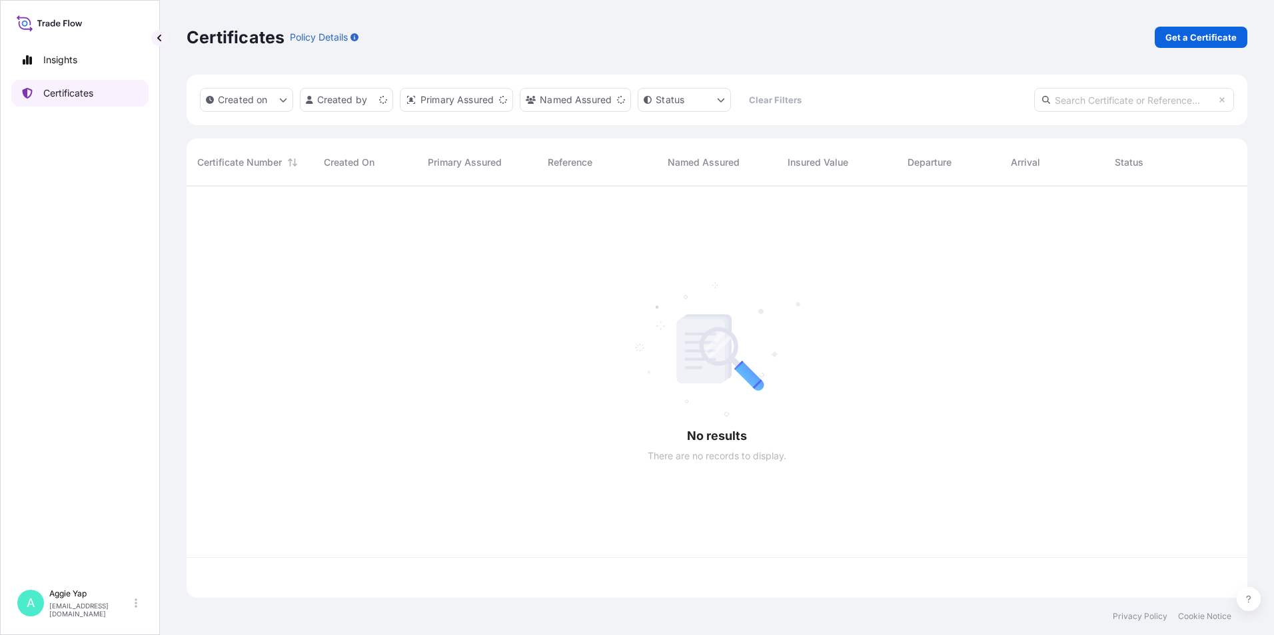
scroll to position [409, 1050]
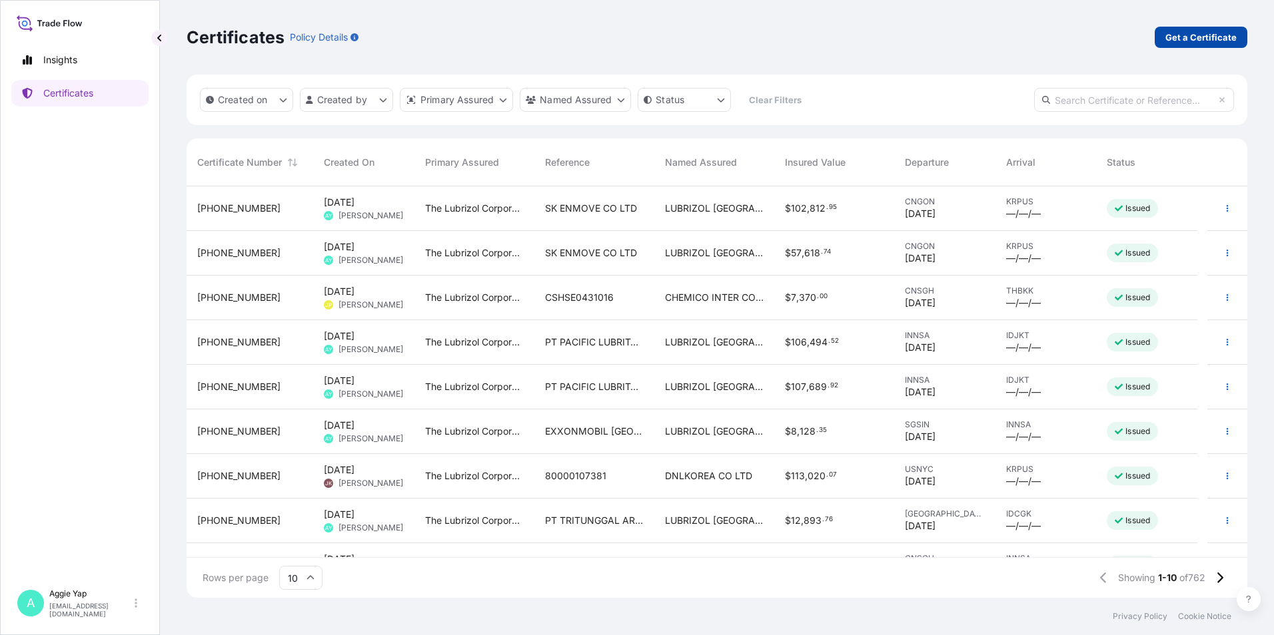
click at [1184, 31] on p "Get a Certificate" at bounding box center [1200, 37] width 71 height 13
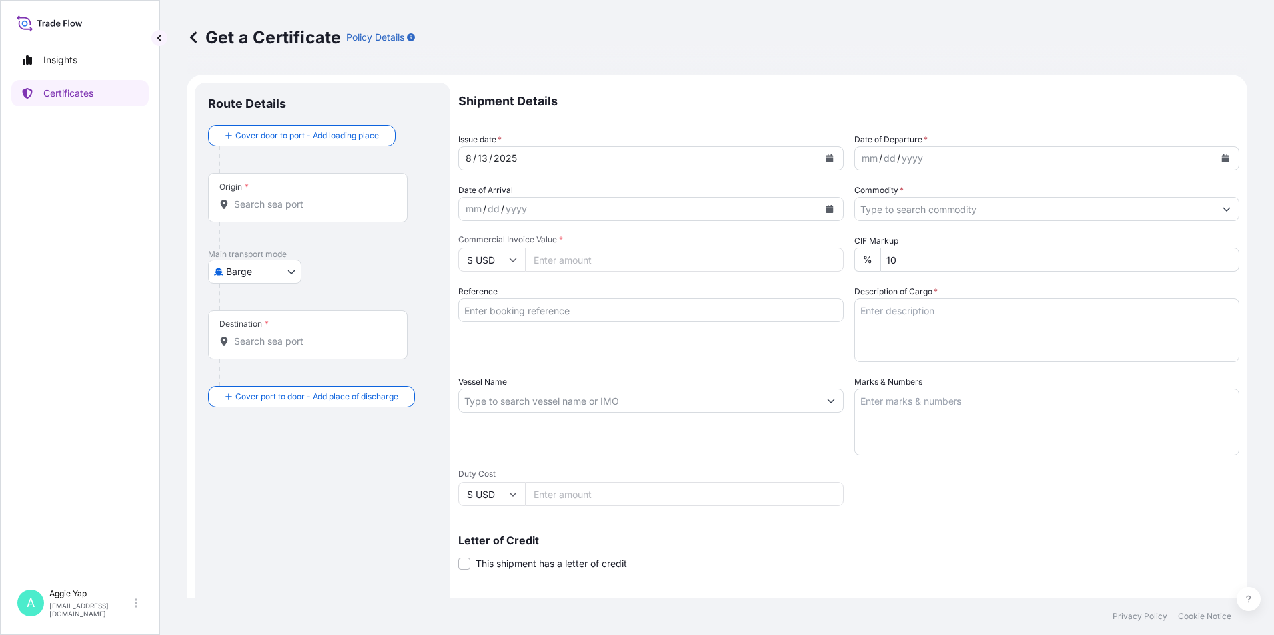
click at [260, 274] on body "Insights Certificates A [PERSON_NAME] [EMAIL_ADDRESS][DOMAIN_NAME] Get a Certif…" at bounding box center [637, 317] width 1274 height 635
click at [263, 374] on span "Ocean Vessel" at bounding box center [262, 378] width 59 height 13
select select "Ocean Vessel"
drag, startPoint x: 287, startPoint y: 229, endPoint x: 290, endPoint y: 218, distance: 11.0
click at [288, 223] on div "Origin *" at bounding box center [322, 217] width 229 height 76
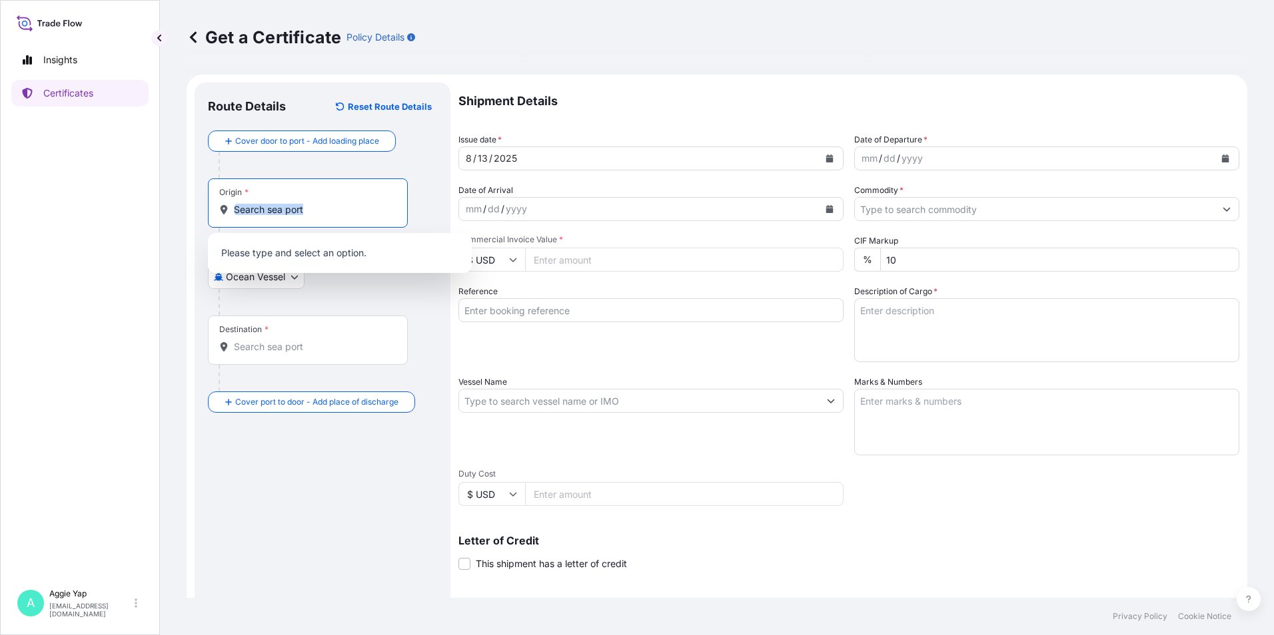
click at [290, 215] on input "Origin *" at bounding box center [312, 209] width 157 height 13
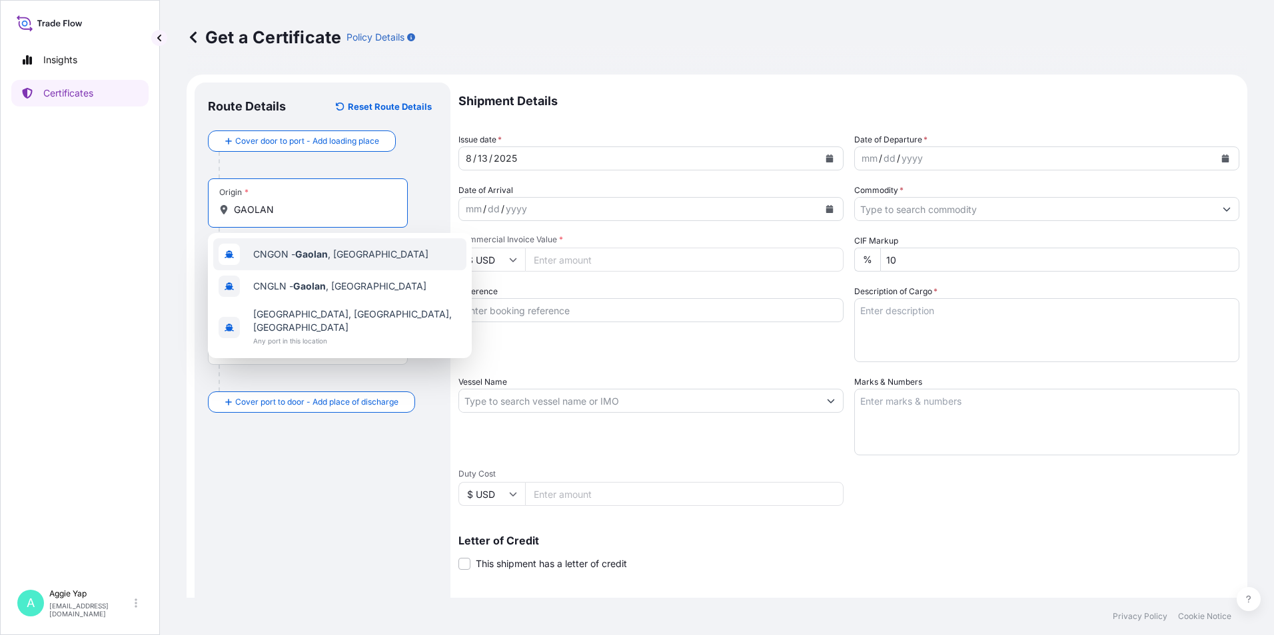
click at [272, 260] on span "CNGON - [GEOGRAPHIC_DATA] , [GEOGRAPHIC_DATA]" at bounding box center [340, 254] width 175 height 13
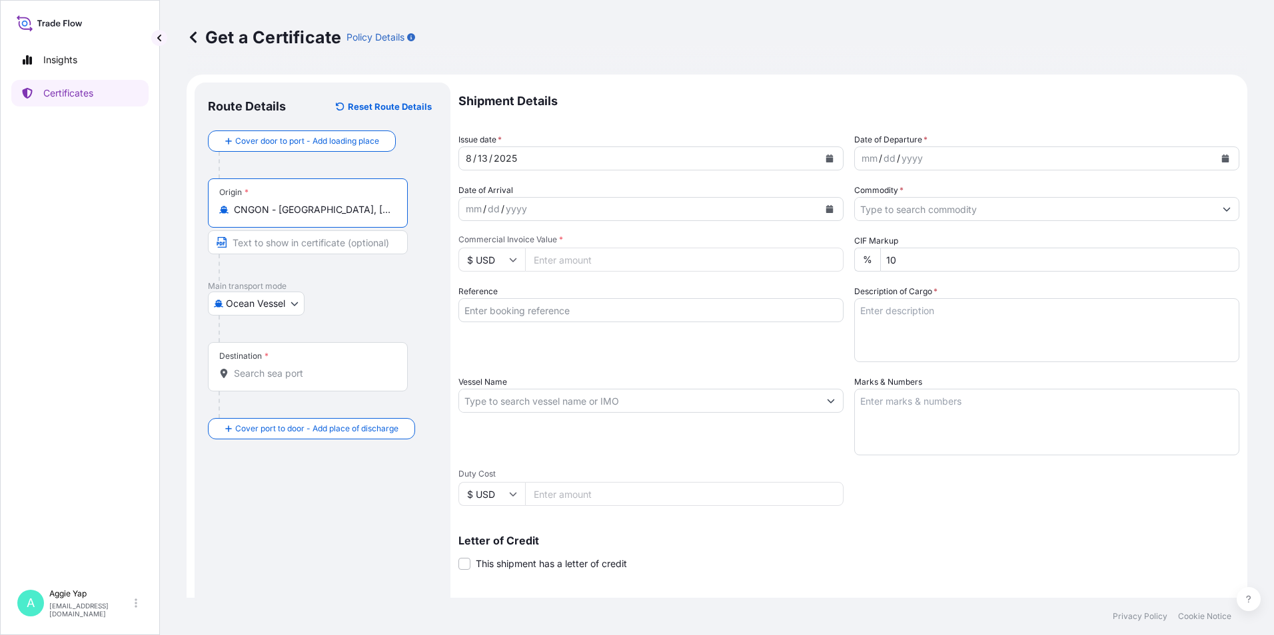
type input "CNGON - [GEOGRAPHIC_DATA], [GEOGRAPHIC_DATA]"
click at [268, 370] on input "Destination *" at bounding box center [312, 373] width 157 height 13
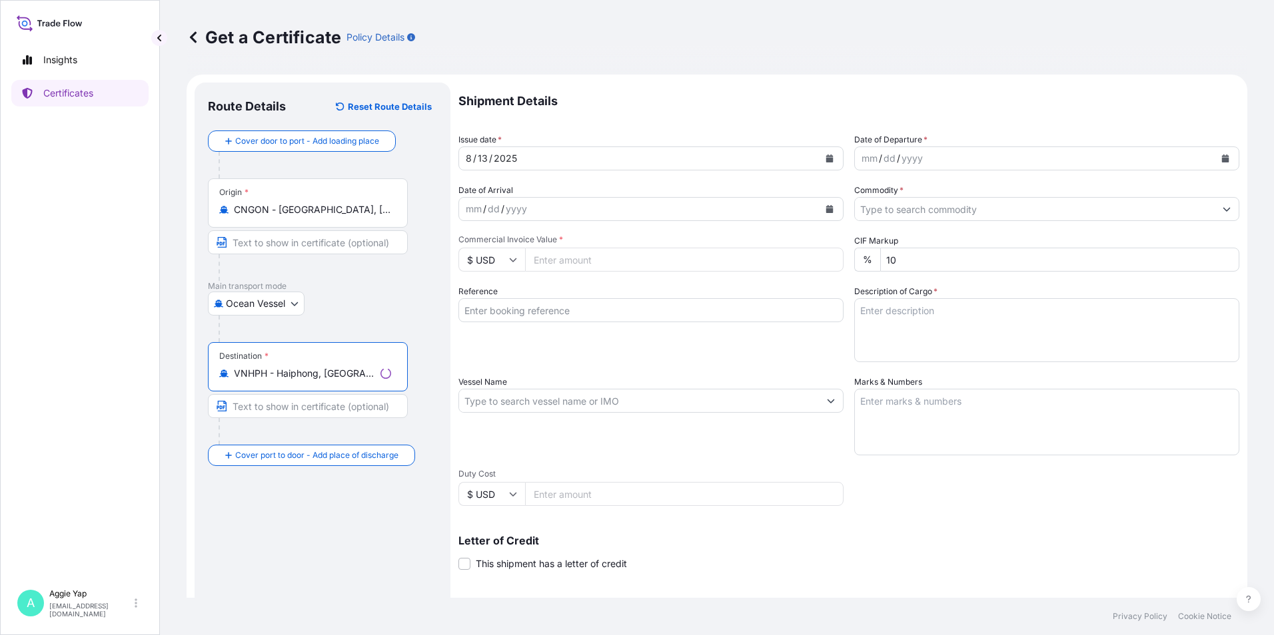
type input "VNHPH - Haiphong, [GEOGRAPHIC_DATA]"
click at [826, 159] on icon "Calendar" at bounding box center [829, 159] width 7 height 8
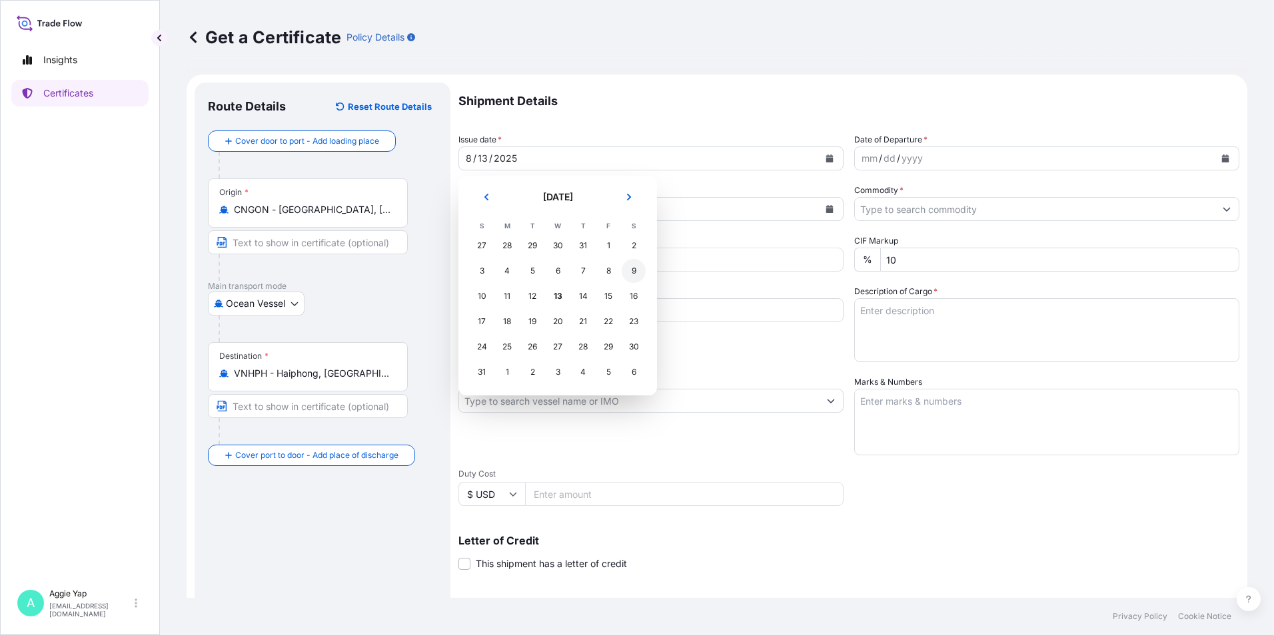
click at [638, 269] on div "9" at bounding box center [633, 271] width 24 height 24
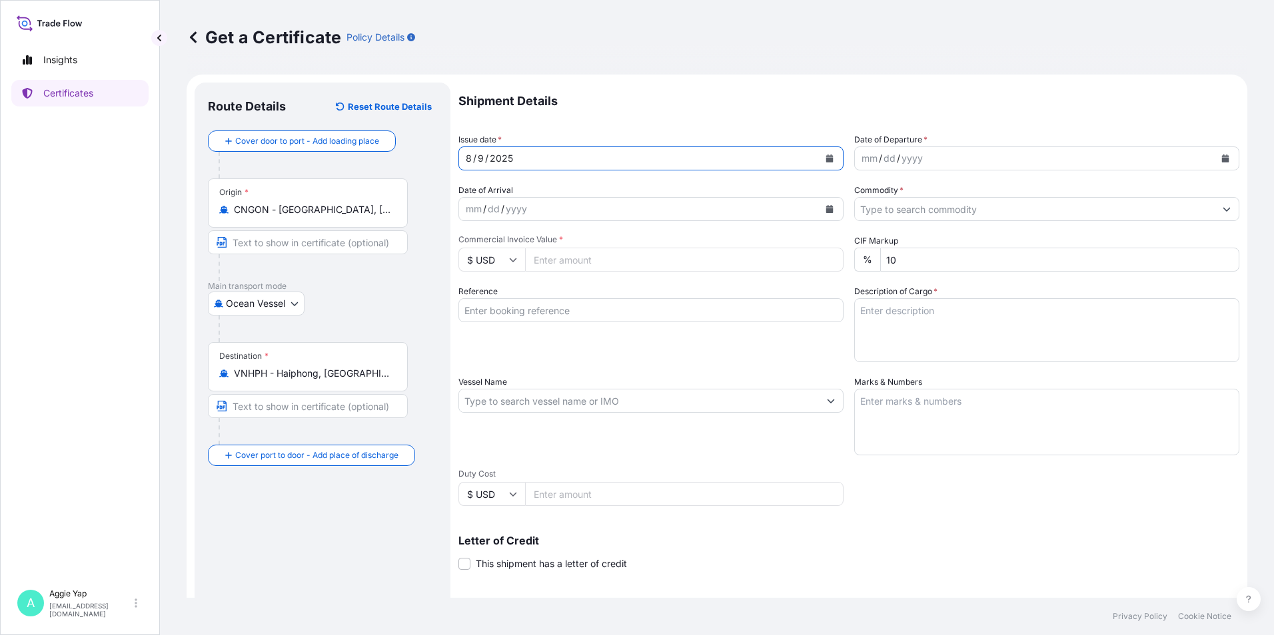
click at [1221, 157] on icon "Calendar" at bounding box center [1225, 159] width 8 height 8
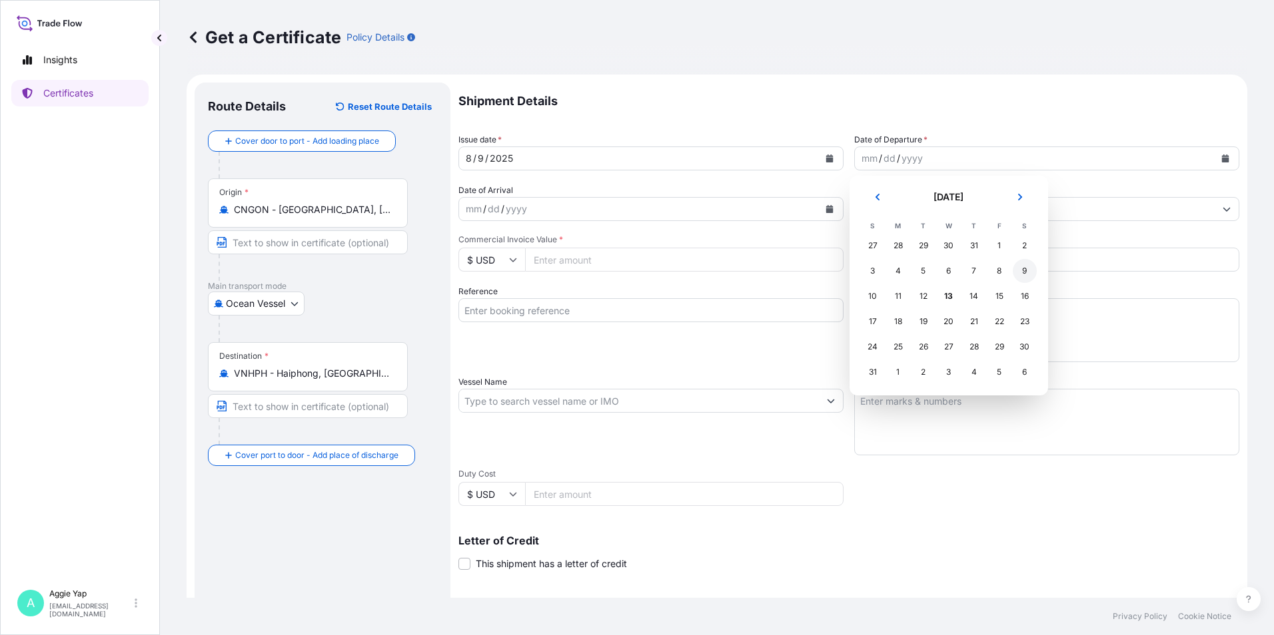
click at [1020, 274] on div "9" at bounding box center [1024, 271] width 24 height 24
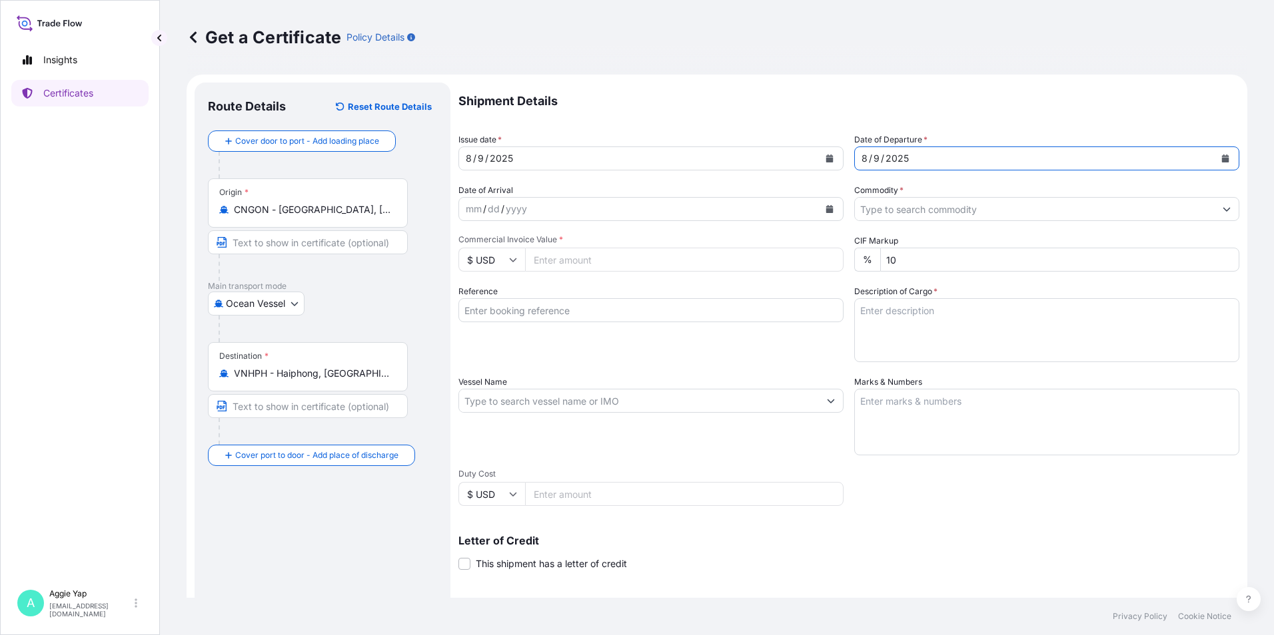
click at [918, 213] on input "Commodity *" at bounding box center [1035, 209] width 360 height 24
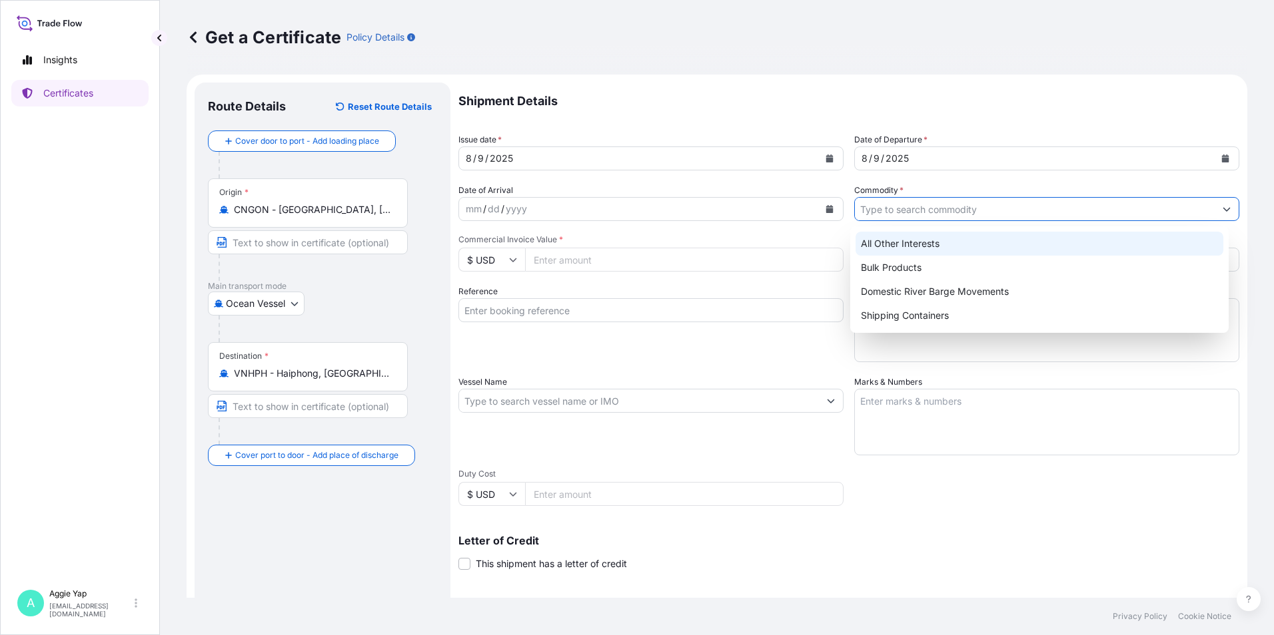
click at [912, 238] on div "All Other Interests" at bounding box center [1039, 244] width 368 height 24
type input "All Other Interests"
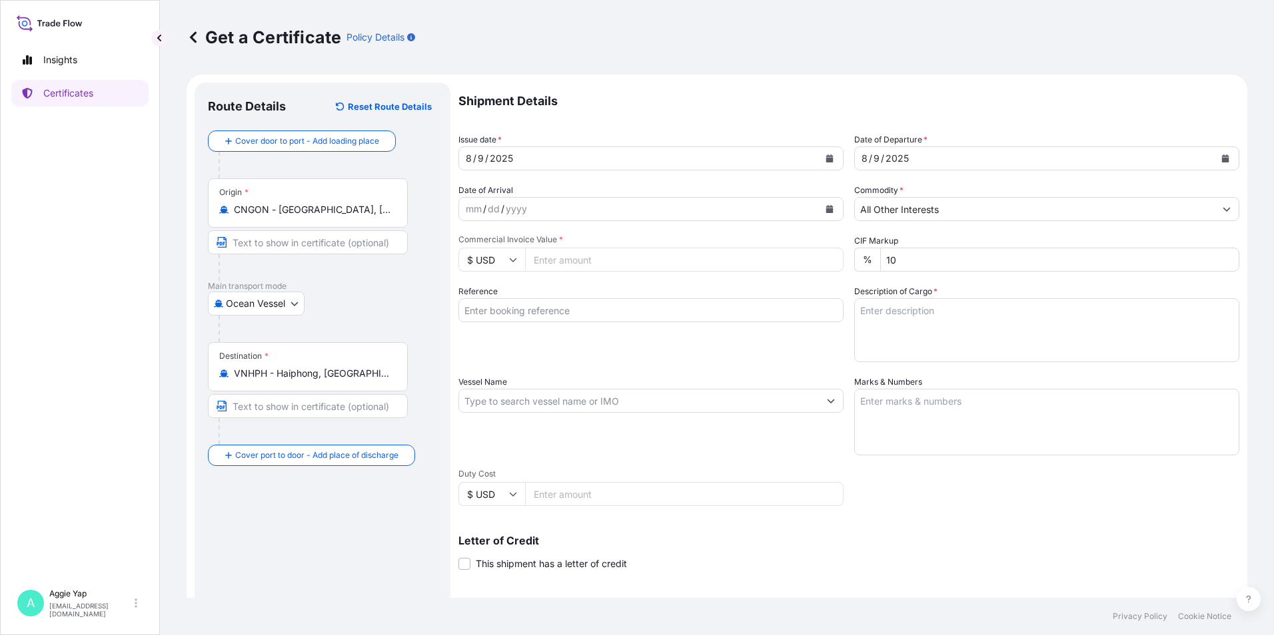
click at [597, 266] on input "Commercial Invoice Value *" at bounding box center [684, 260] width 318 height 24
type input "70011.46"
click at [591, 323] on div "Reference" at bounding box center [650, 323] width 385 height 77
click at [587, 318] on input "Reference" at bounding box center [650, 310] width 385 height 24
type input "JX NIPPON OIL & ENERGY [GEOGRAPHIC_DATA]"
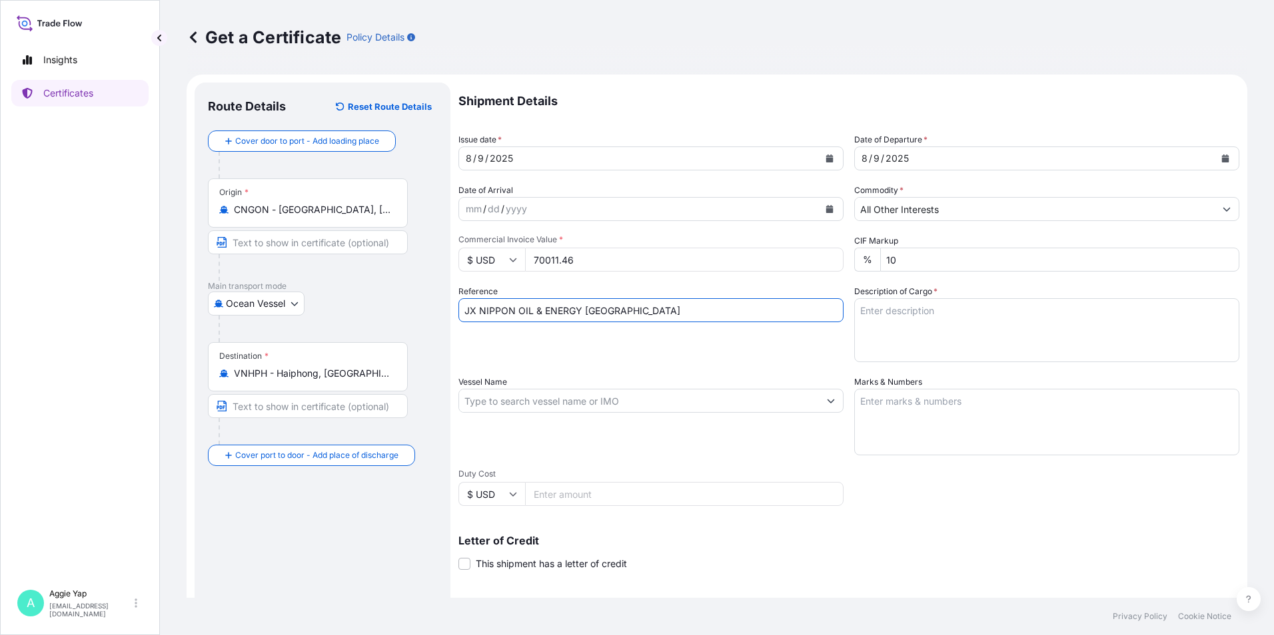
click at [518, 404] on input "Vessel Name" at bounding box center [639, 401] width 360 height 24
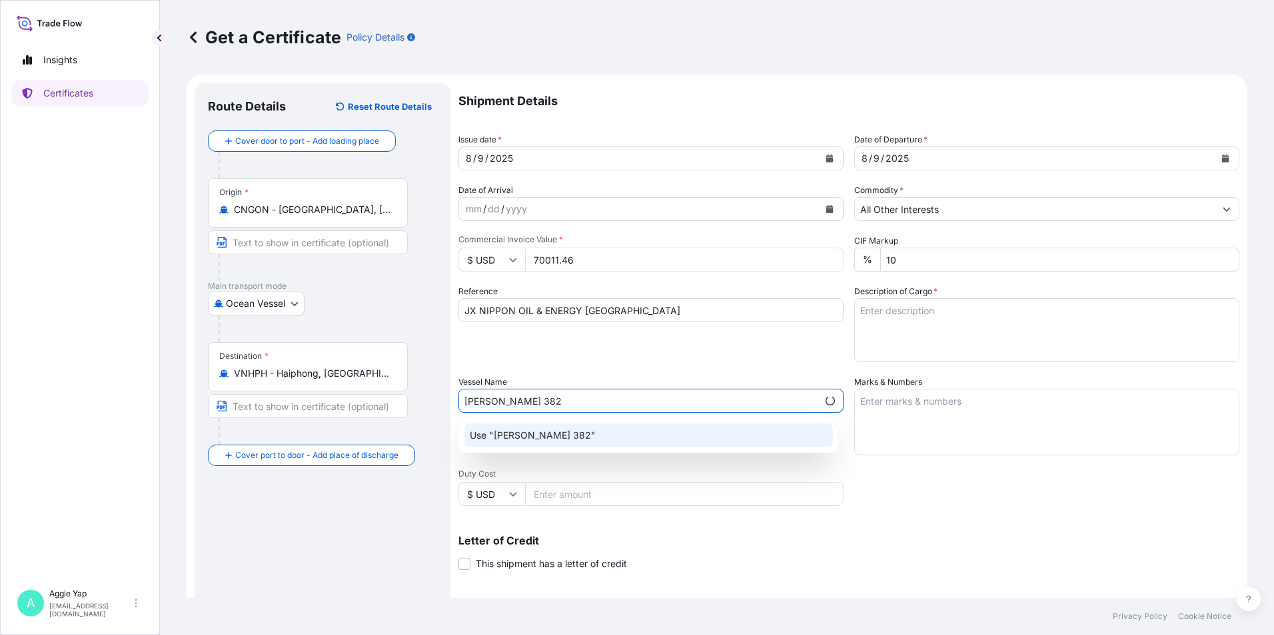
click at [499, 442] on p "Use "[PERSON_NAME] 382"" at bounding box center [533, 435] width 126 height 13
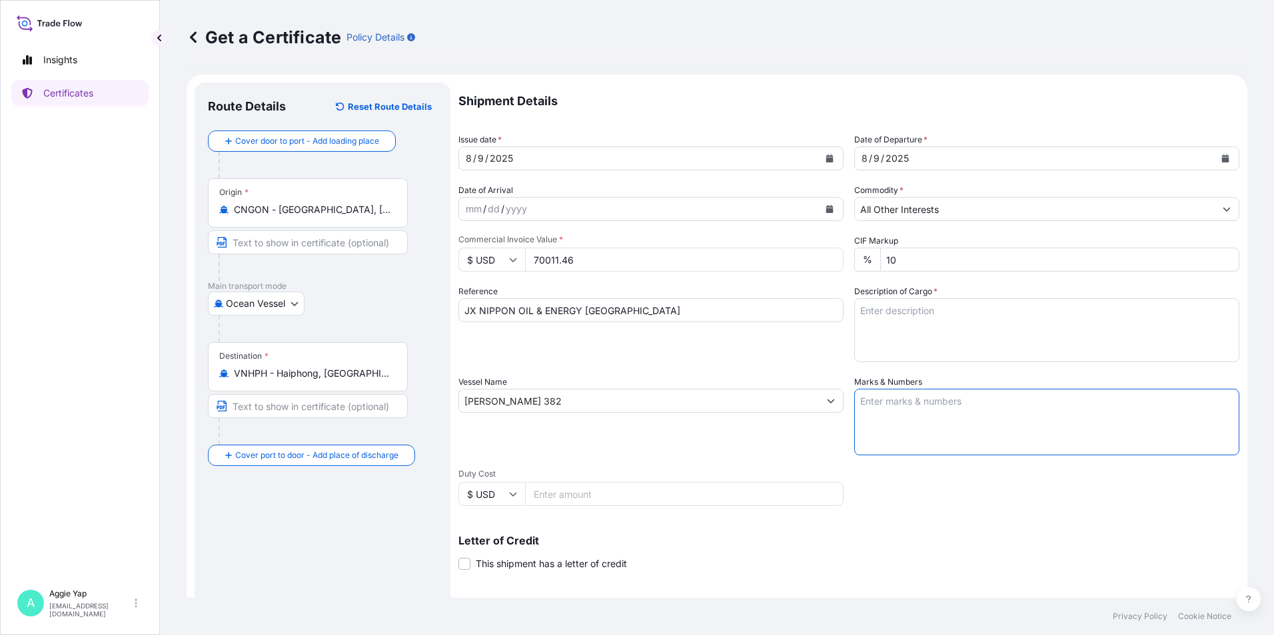
click at [912, 398] on textarea "Marks & Numbers" at bounding box center [1046, 422] width 385 height 67
click at [558, 409] on input "[PERSON_NAME] 382" at bounding box center [639, 401] width 360 height 24
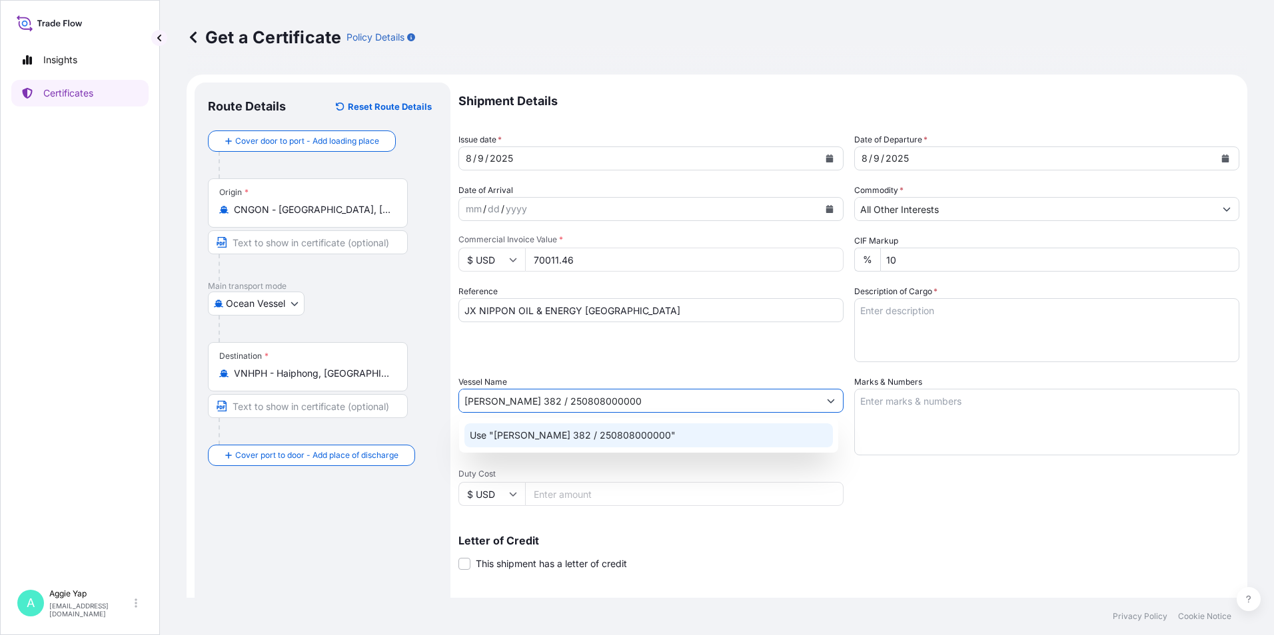
click at [633, 440] on div "Use "[PERSON_NAME] 382 / 250808000000"" at bounding box center [648, 436] width 368 height 24
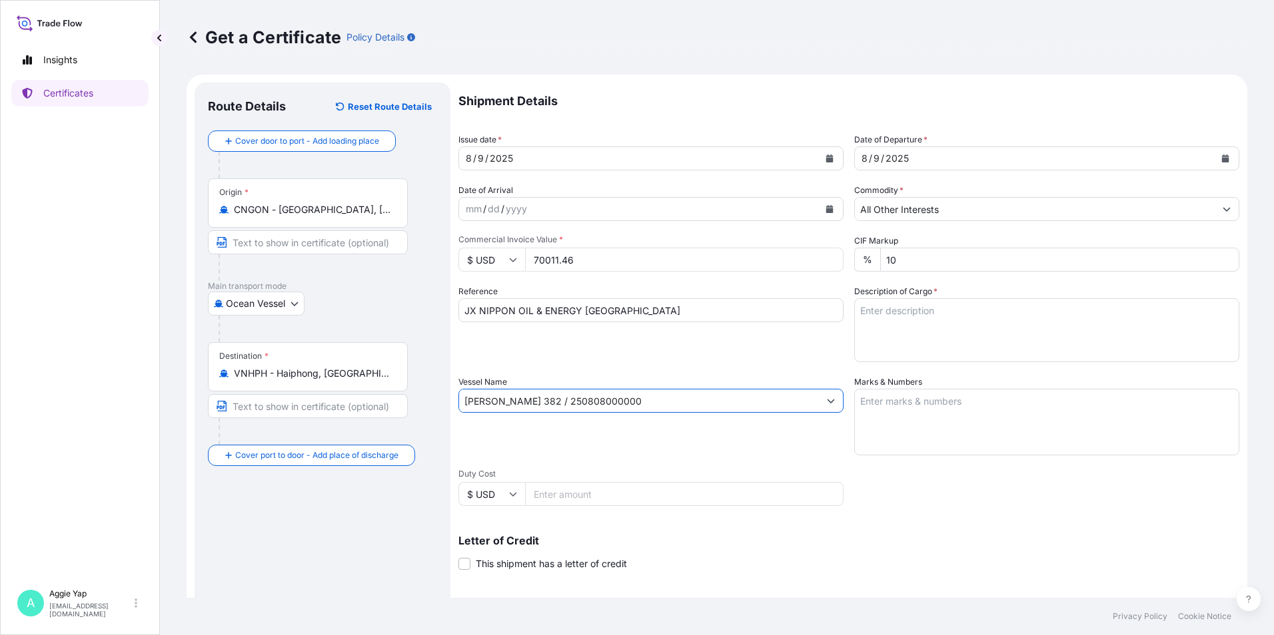
type input "[PERSON_NAME] 382 / 250808000000"
click at [891, 400] on textarea "Marks & Numbers" at bounding box center [1046, 422] width 385 height 67
type textarea "AS PER BILL OF LADING"
click at [897, 321] on textarea "Description of Cargo *" at bounding box center [1046, 330] width 385 height 64
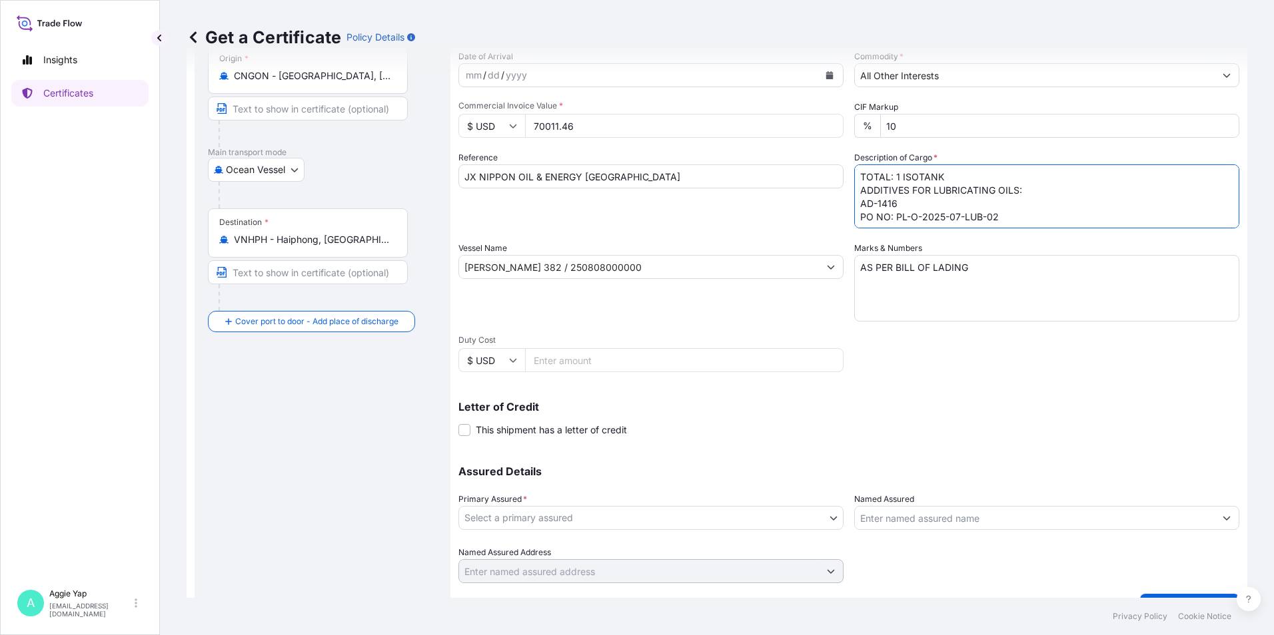
scroll to position [165, 0]
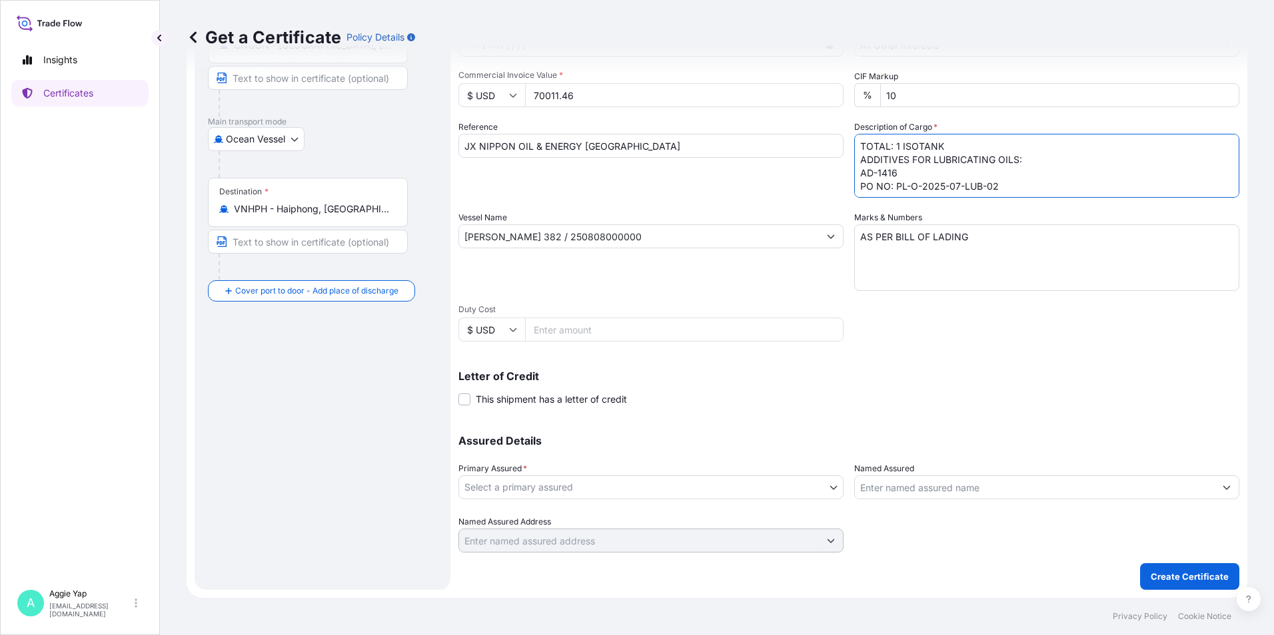
type textarea "TOTAL: 1 ISOTANK ADDITIVES FOR LUBRICATING OILS: AD-1416 PO NO: PL-O-2025-07-LU…"
click at [656, 498] on body "Insights Certificates A [PERSON_NAME] [EMAIL_ADDRESS][DOMAIN_NAME] Get a Certif…" at bounding box center [637, 317] width 1274 height 635
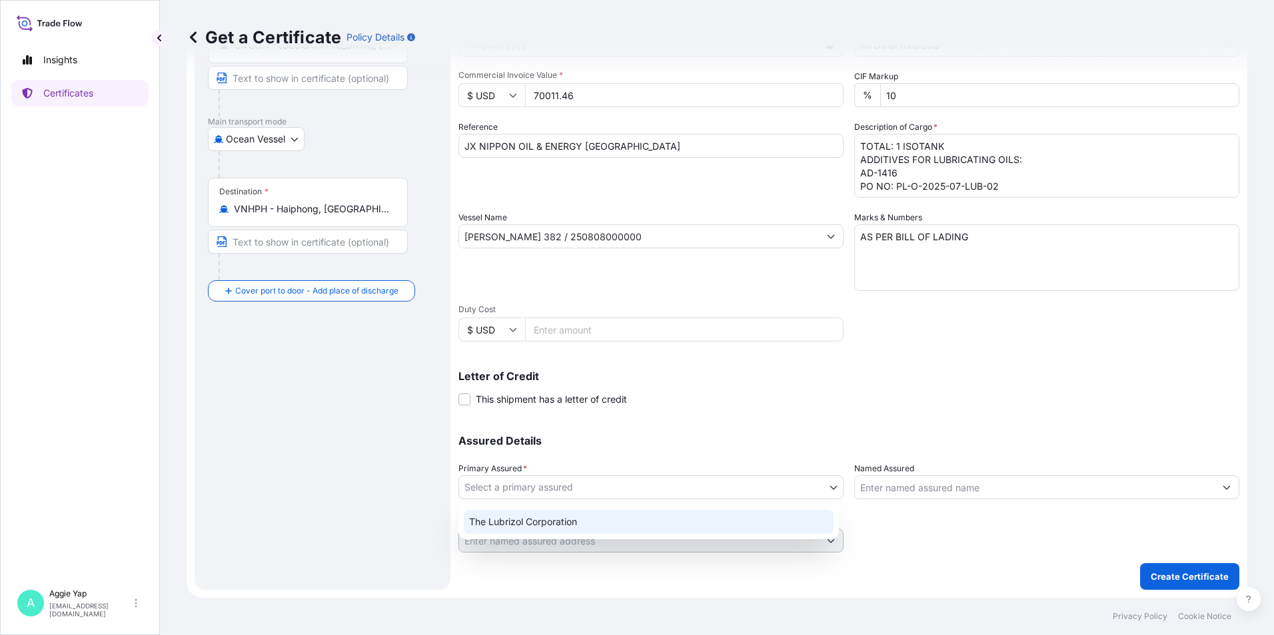
click at [596, 527] on div "The Lubrizol Corporation" at bounding box center [649, 522] width 370 height 24
select select "31566"
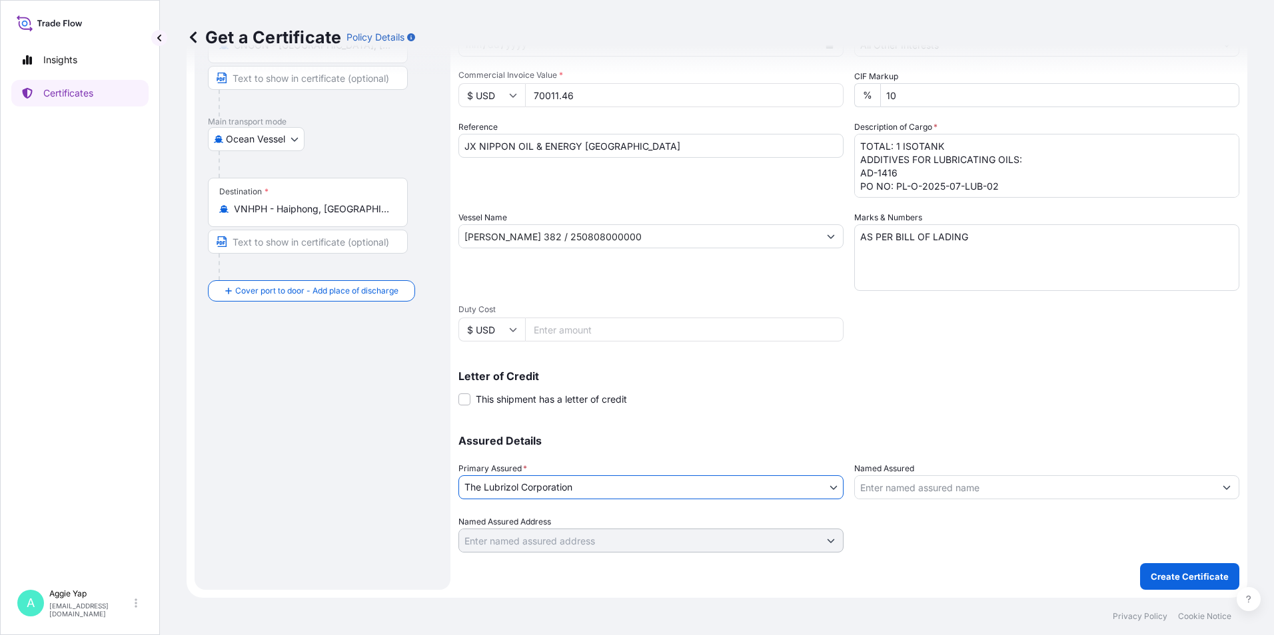
click at [937, 482] on input "Named Assured" at bounding box center [1035, 488] width 360 height 24
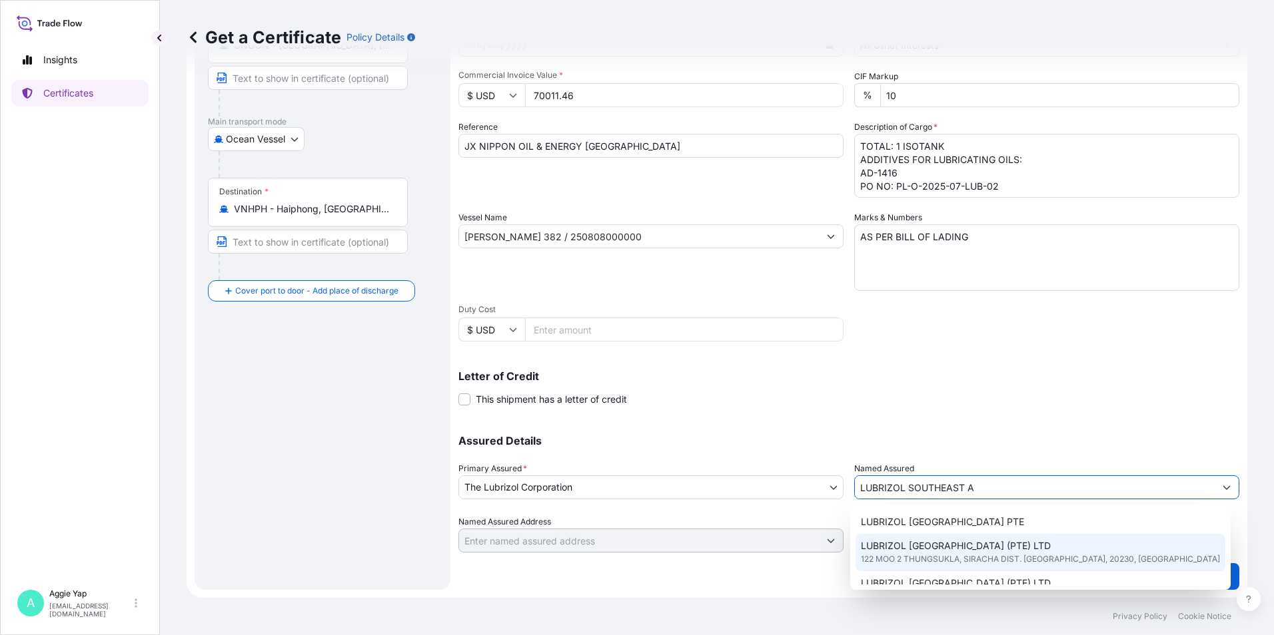
scroll to position [67, 0]
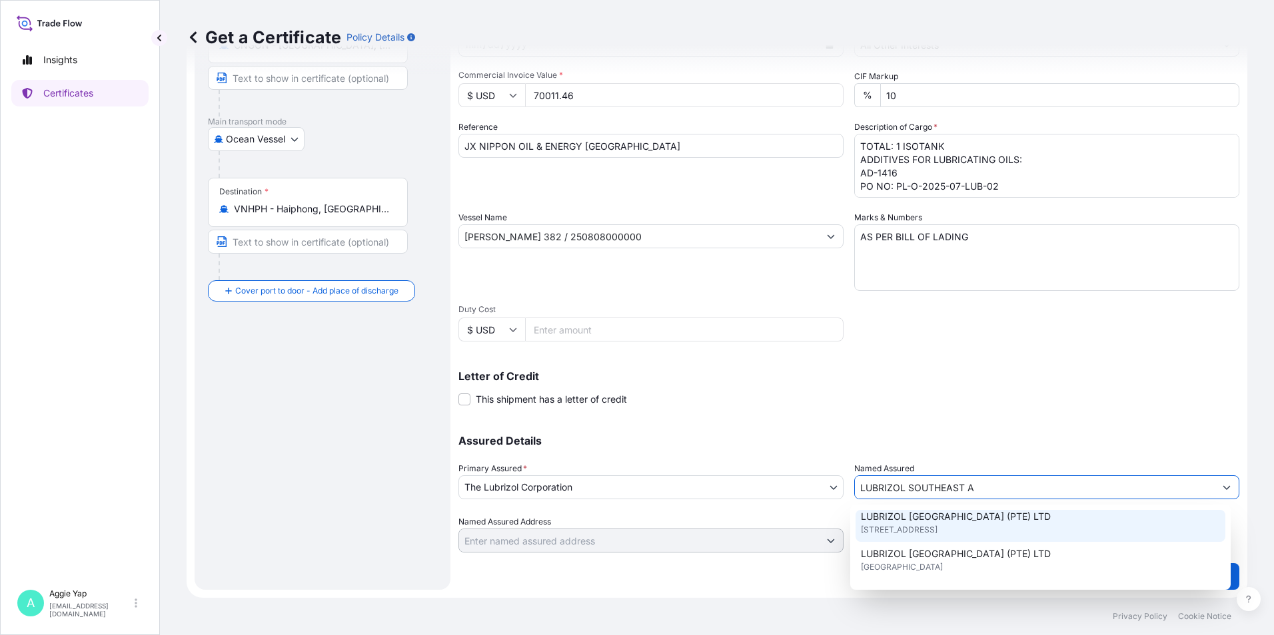
click at [925, 539] on div "LUBRIZOL [GEOGRAPHIC_DATA] (PTE) LTD [STREET_ADDRESS]" at bounding box center [1040, 523] width 370 height 37
type input "LUBRIZOL [GEOGRAPHIC_DATA] (PTE) LTD"
type input "[STREET_ADDRESS]"
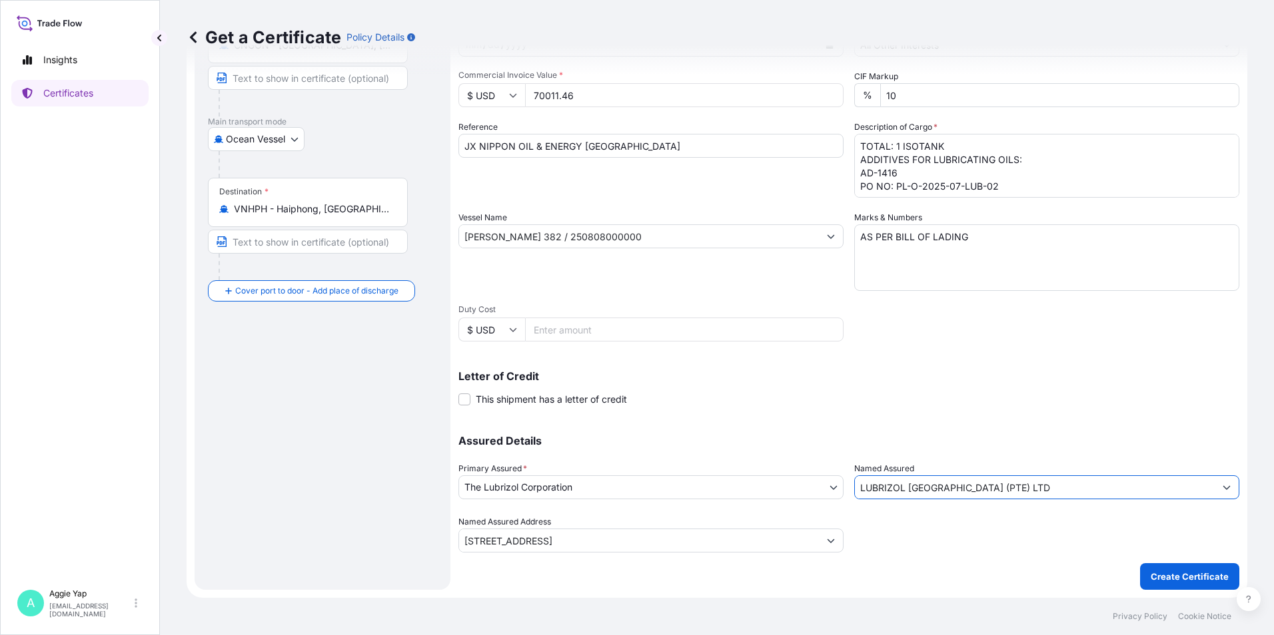
type input "LUBRIZOL [GEOGRAPHIC_DATA] (PTE) LTD"
click at [819, 397] on div "Letter of Credit This shipment has a letter of credit Letter of credit * Letter…" at bounding box center [848, 388] width 781 height 35
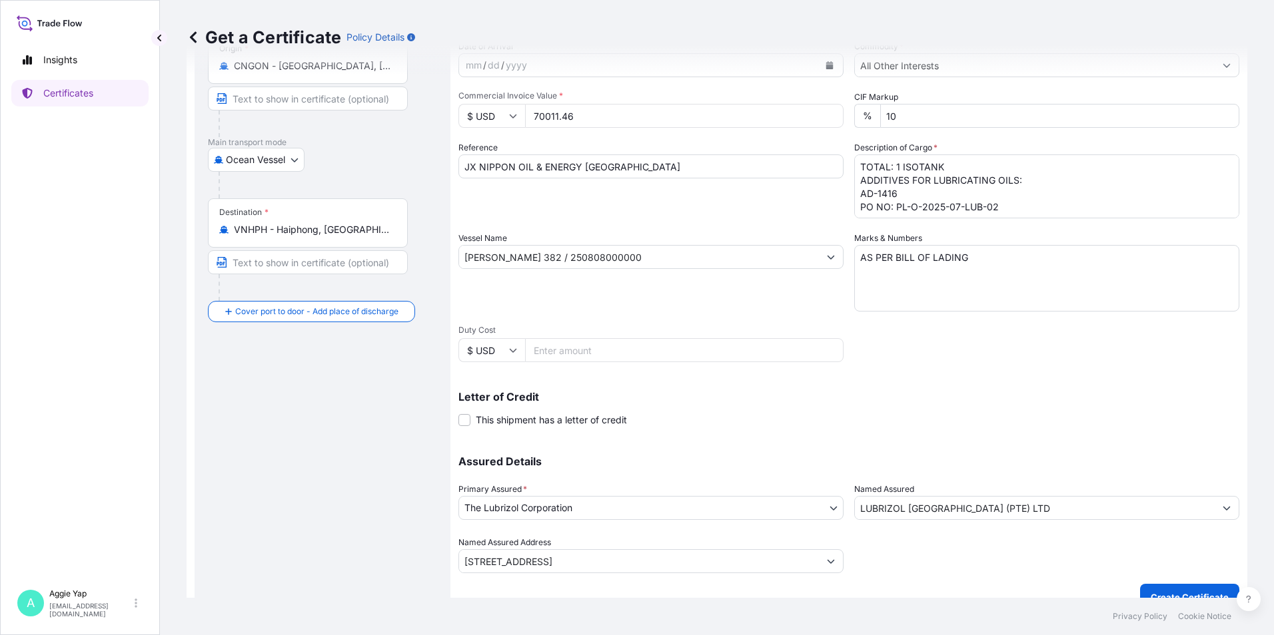
scroll to position [165, 0]
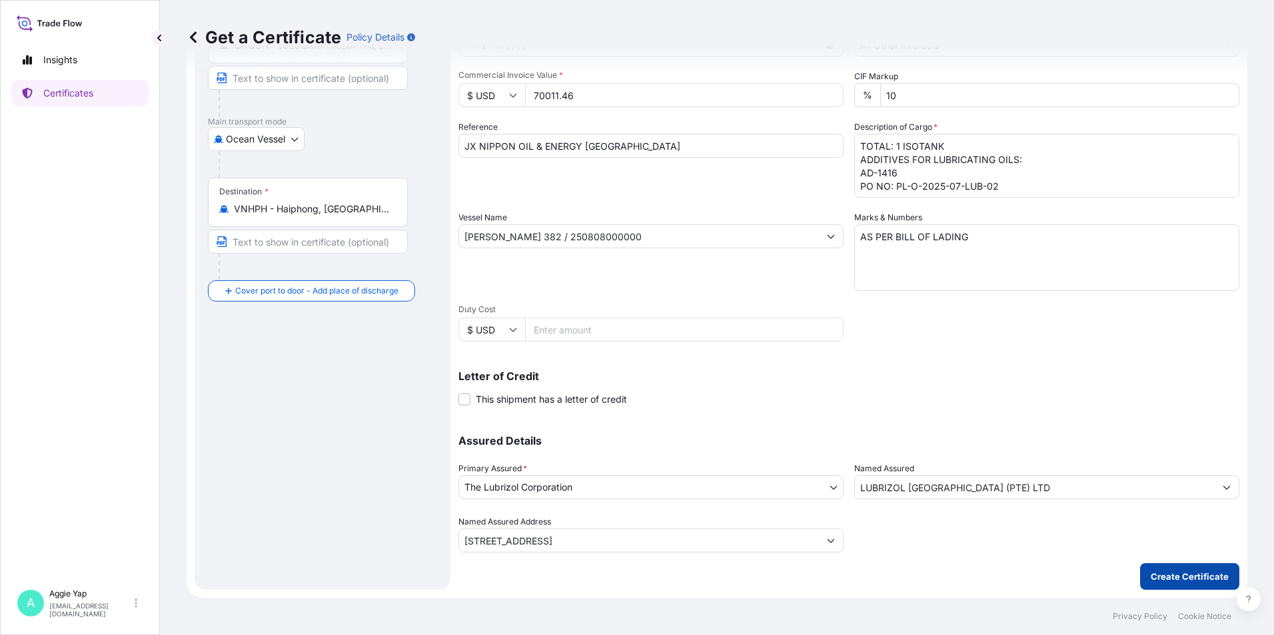
click at [1157, 579] on p "Create Certificate" at bounding box center [1189, 576] width 78 height 13
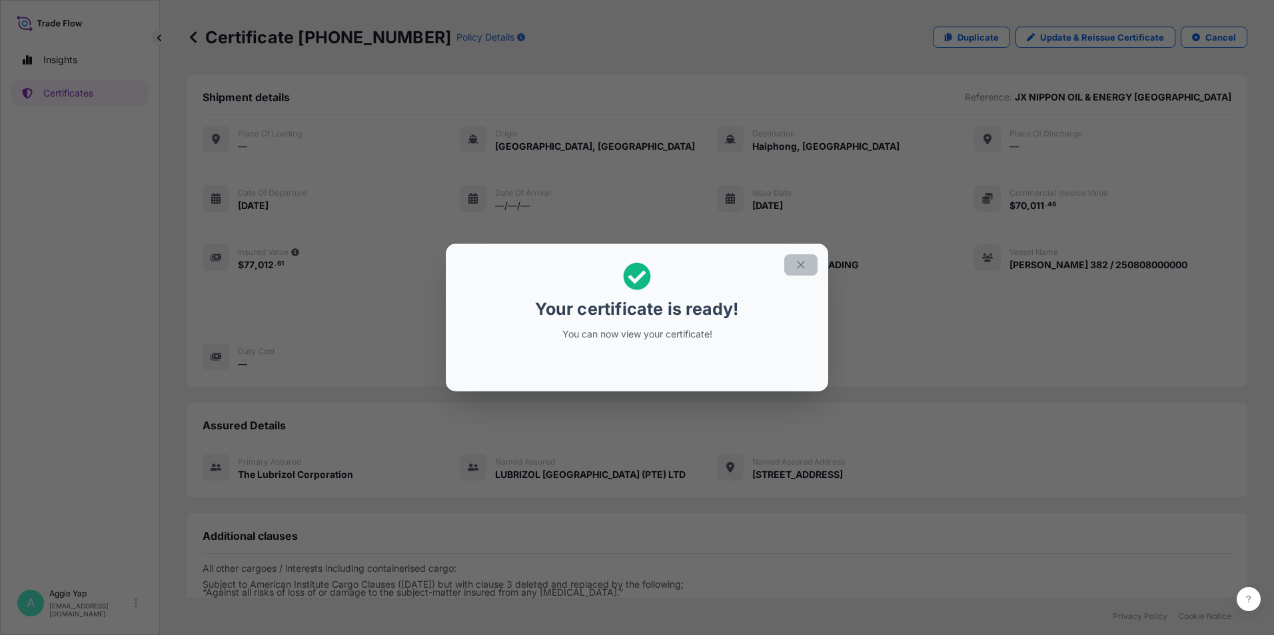
click at [801, 265] on icon "button" at bounding box center [801, 265] width 12 height 12
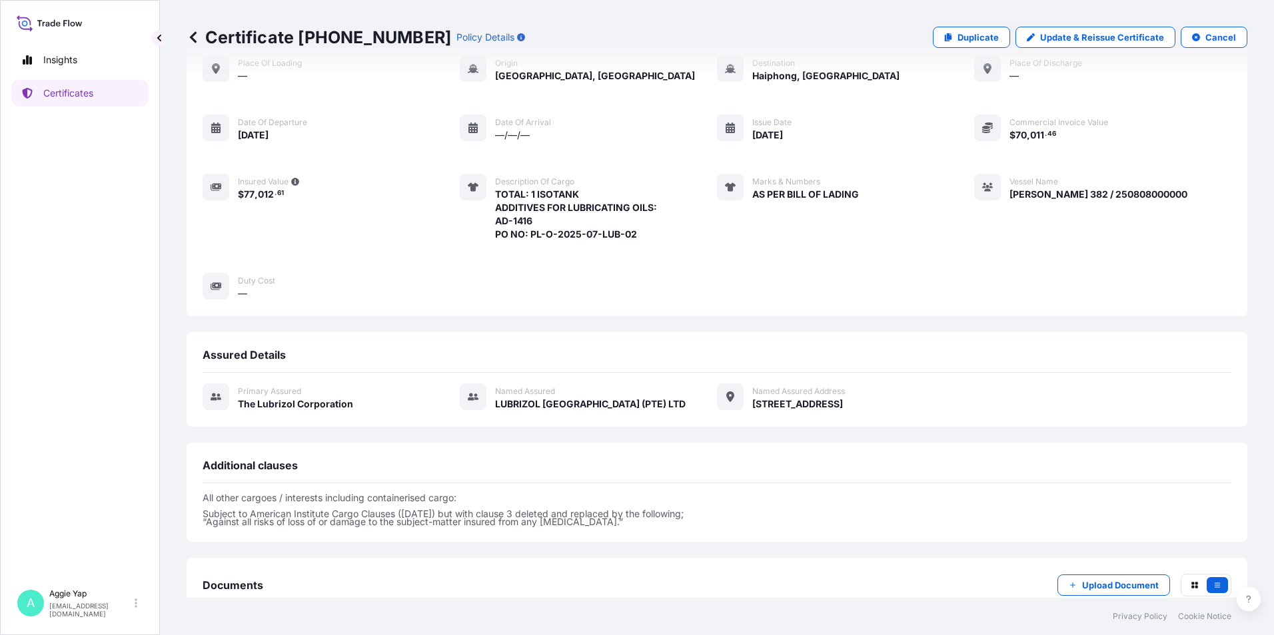
scroll to position [155, 0]
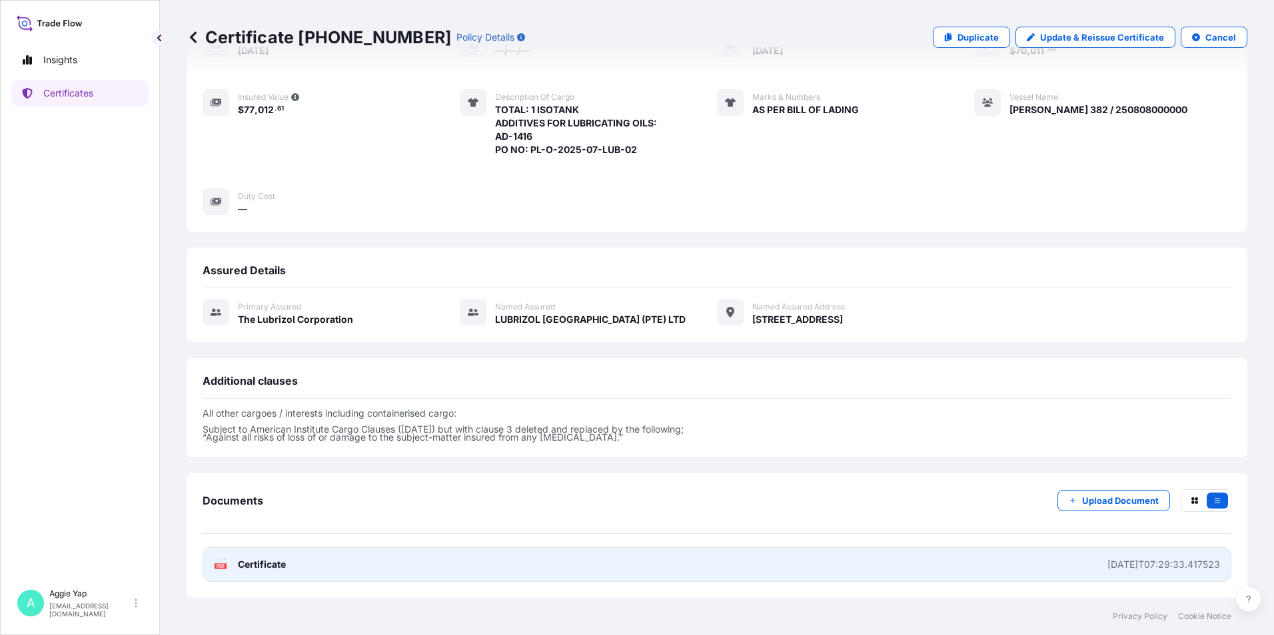
click at [389, 565] on link "PDF Certificate [DATE]T07:29:33.417523" at bounding box center [716, 565] width 1028 height 35
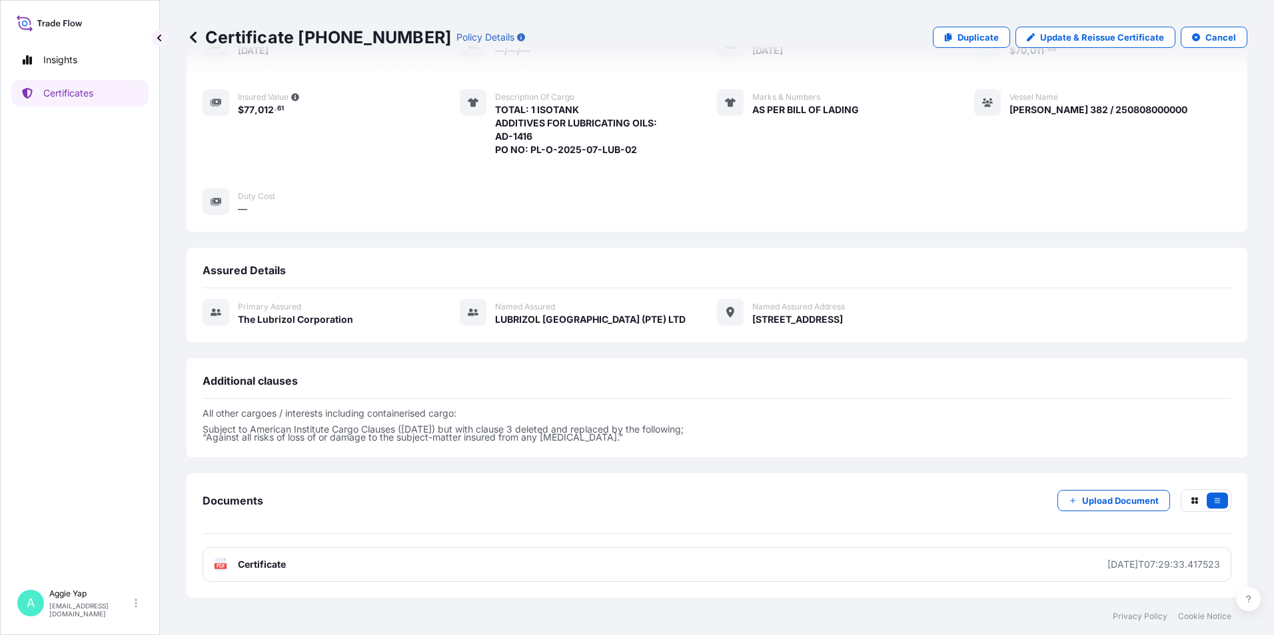
drag, startPoint x: 360, startPoint y: 138, endPoint x: 320, endPoint y: 164, distance: 47.7
click at [358, 136] on div "Place of Loading — Origin [GEOGRAPHIC_DATA], [GEOGRAPHIC_DATA] Destination [GEO…" at bounding box center [716, 93] width 1028 height 245
click at [76, 96] on p "Certificates" at bounding box center [68, 93] width 50 height 13
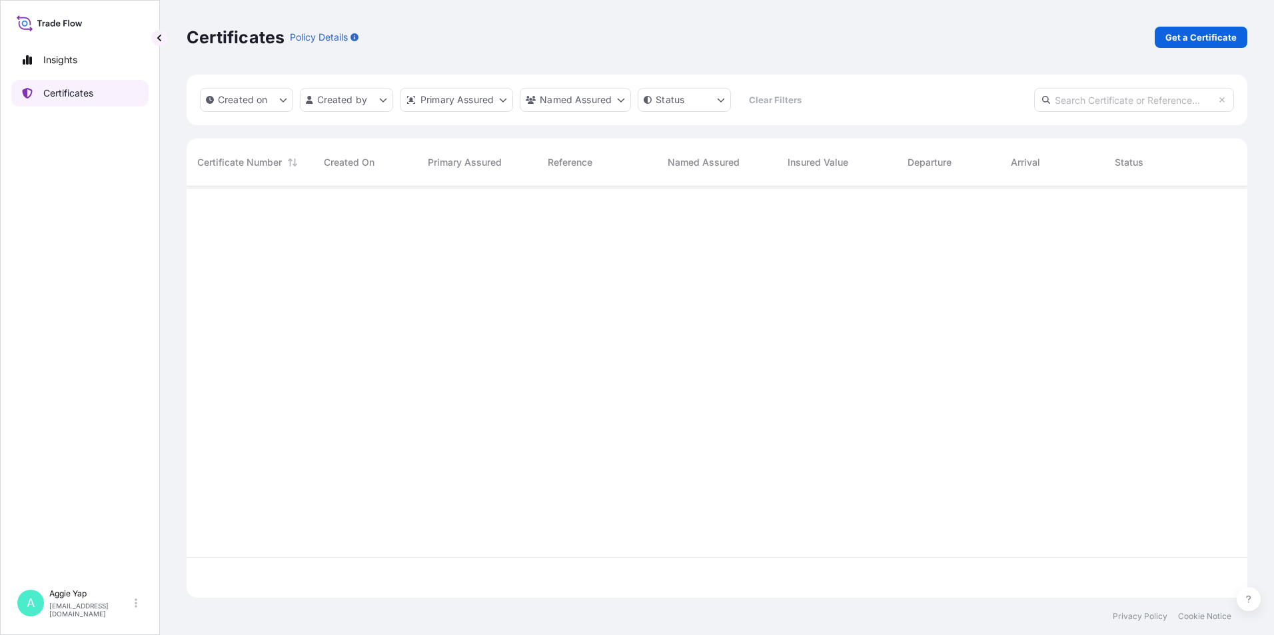
scroll to position [409, 1050]
